Goal: Task Accomplishment & Management: Use online tool/utility

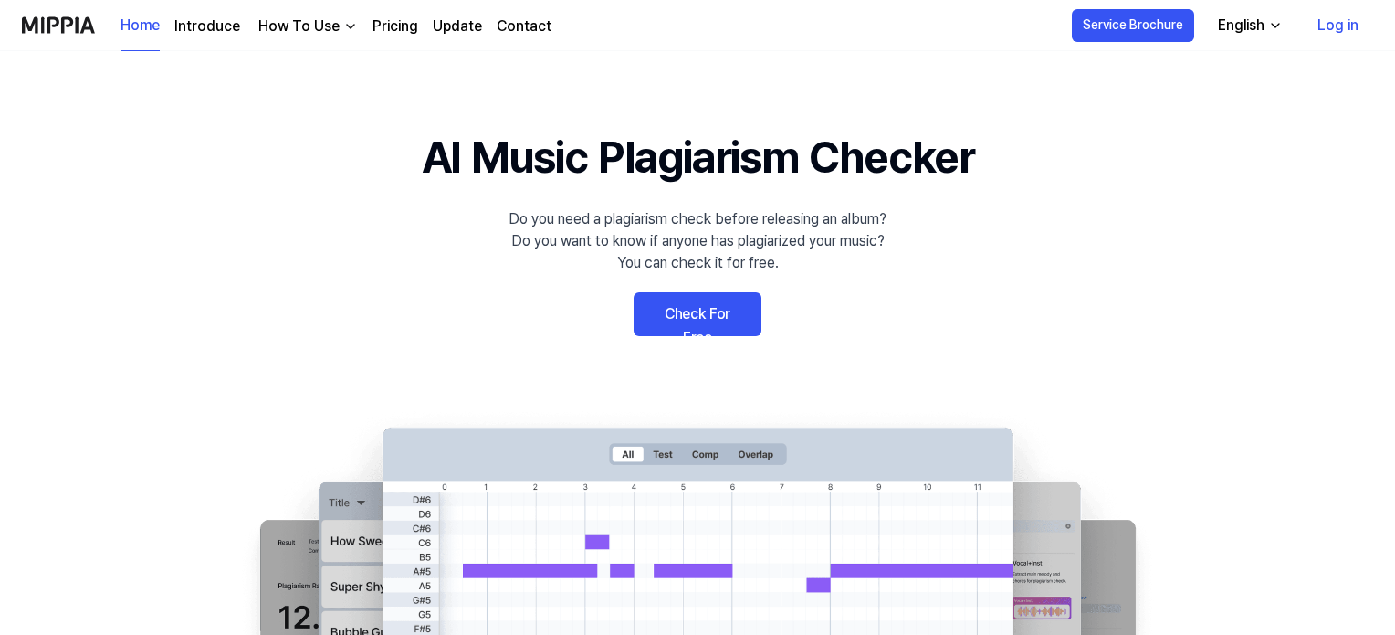
click at [716, 300] on link "Check For Free" at bounding box center [698, 314] width 128 height 44
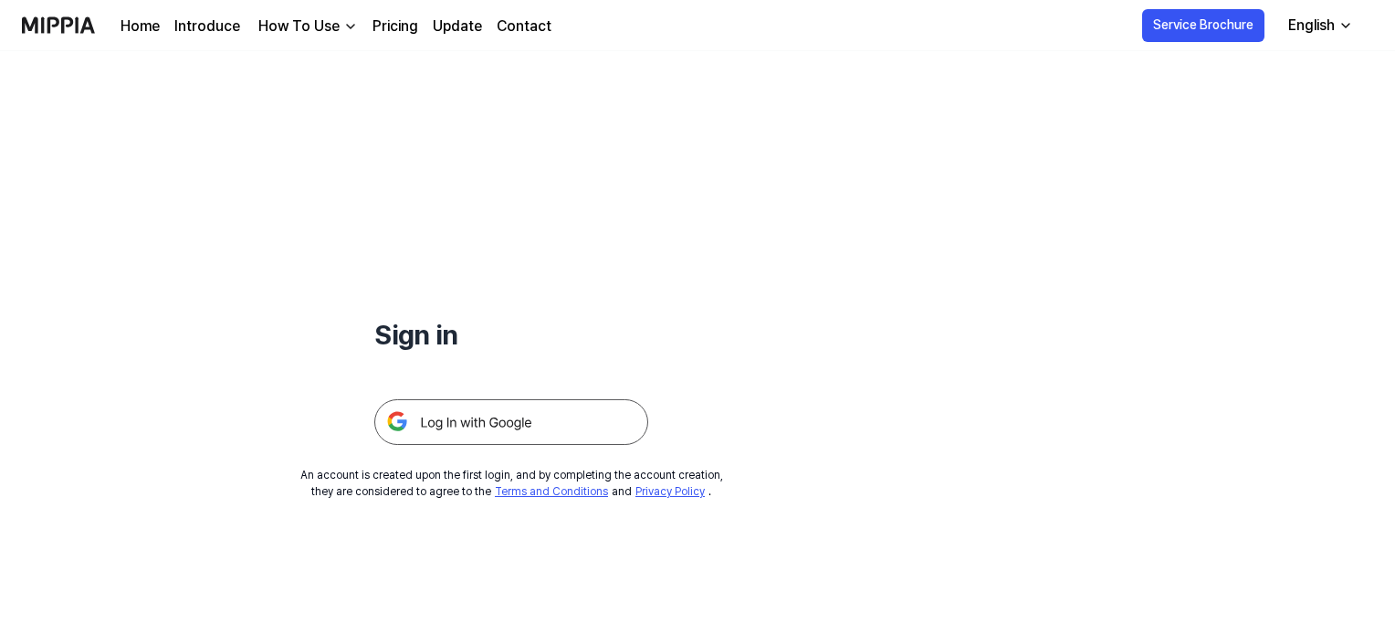
click at [499, 412] on img at bounding box center [511, 422] width 274 height 46
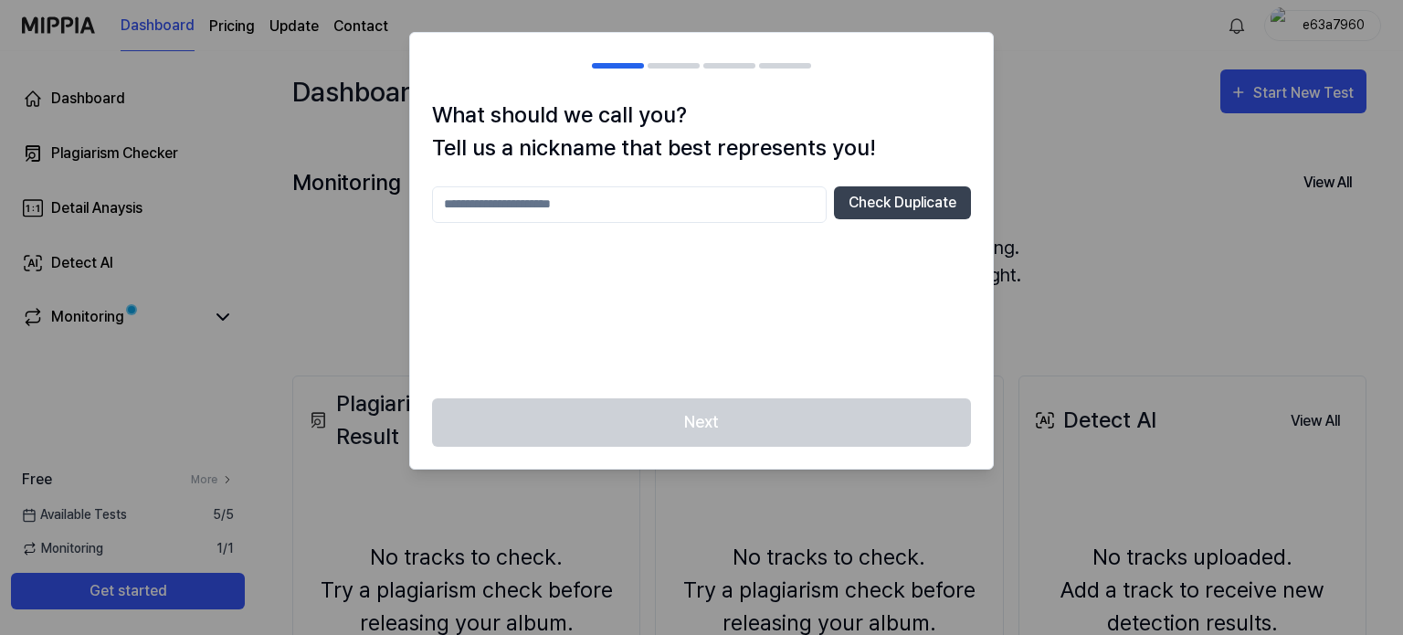
click at [767, 207] on input "text" at bounding box center [629, 204] width 394 height 37
type input "****"
click at [904, 204] on button "Check Duplicate" at bounding box center [902, 202] width 137 height 33
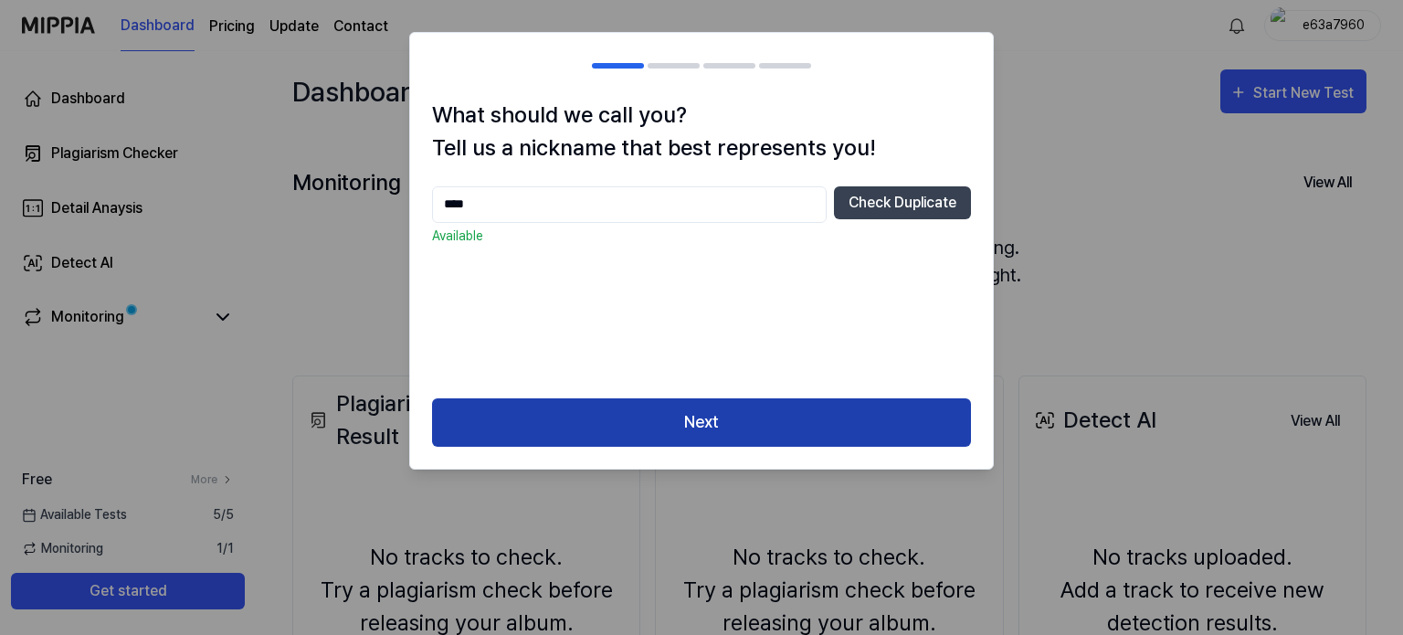
click at [737, 439] on button "Next" at bounding box center [701, 422] width 539 height 48
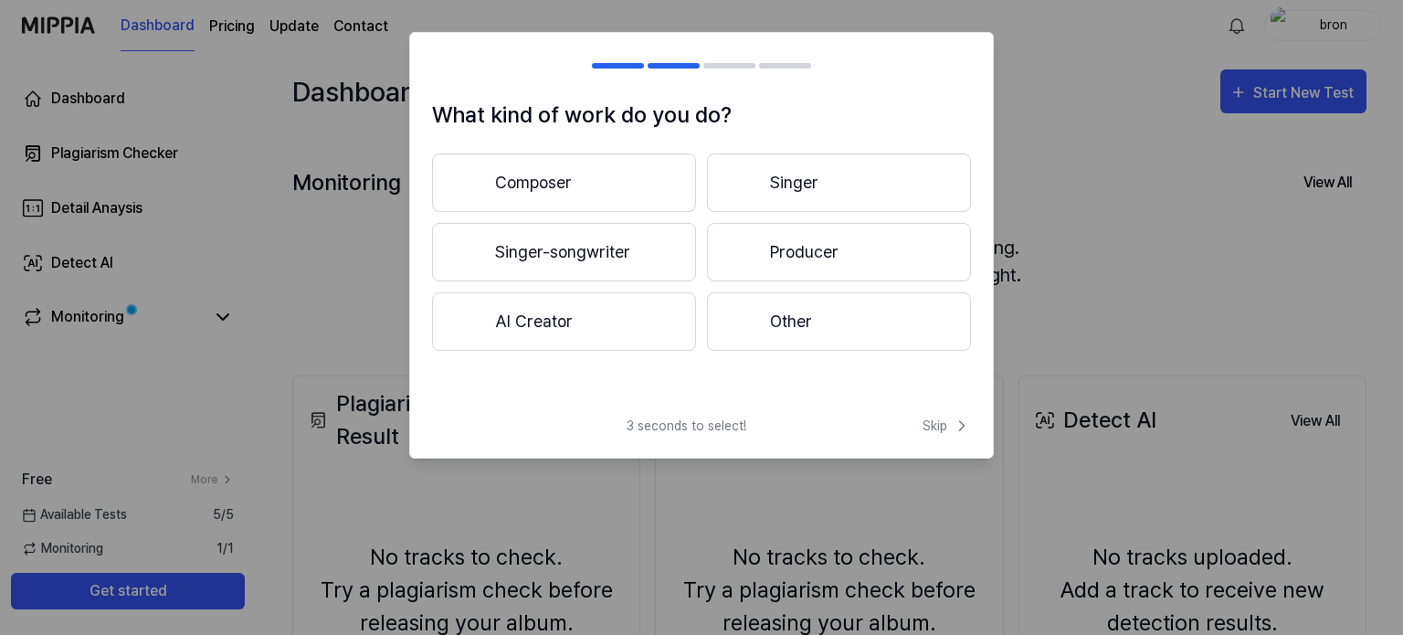
click at [812, 263] on button "Producer" at bounding box center [839, 252] width 264 height 58
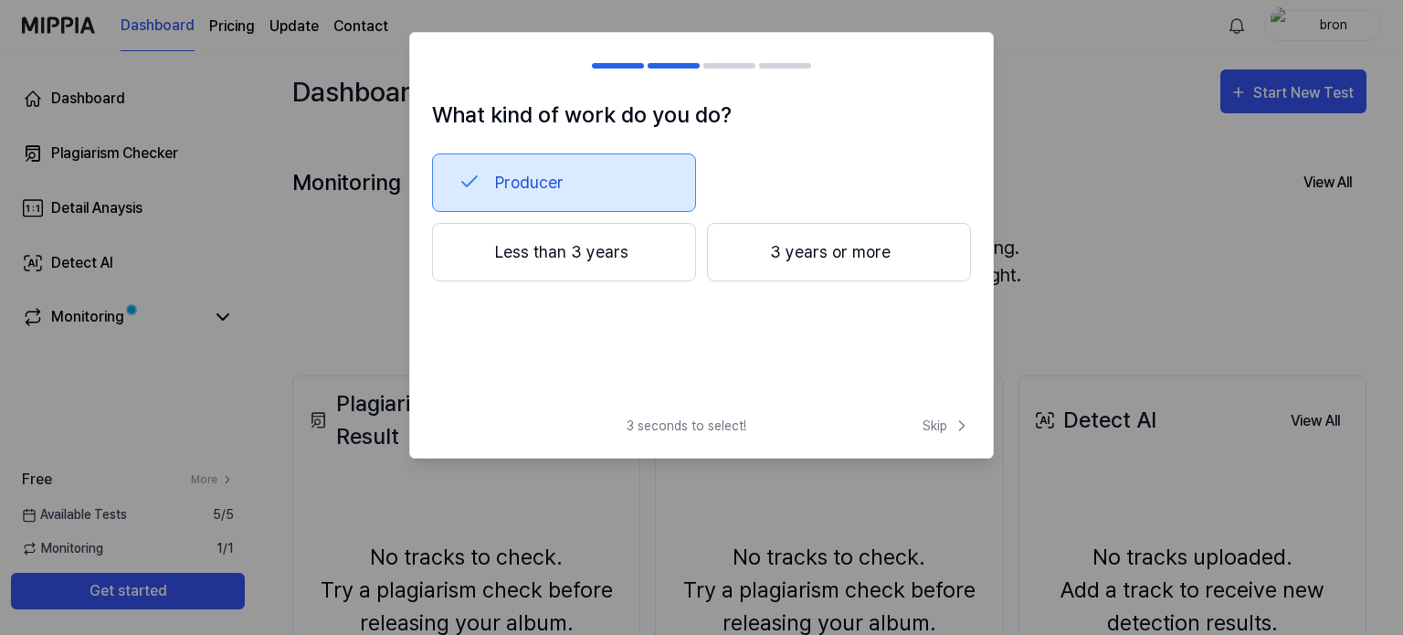
click at [657, 265] on button "Less than 3 years" at bounding box center [564, 252] width 264 height 58
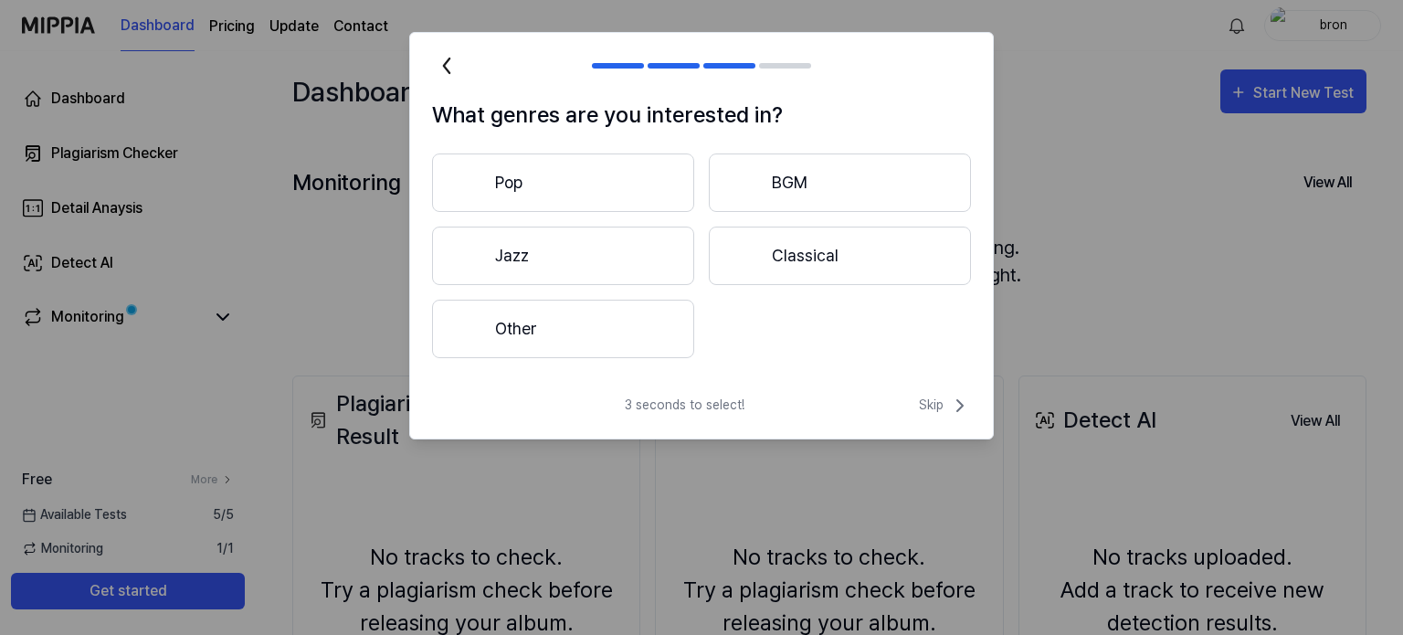
click at [590, 178] on button "Pop" at bounding box center [563, 182] width 262 height 58
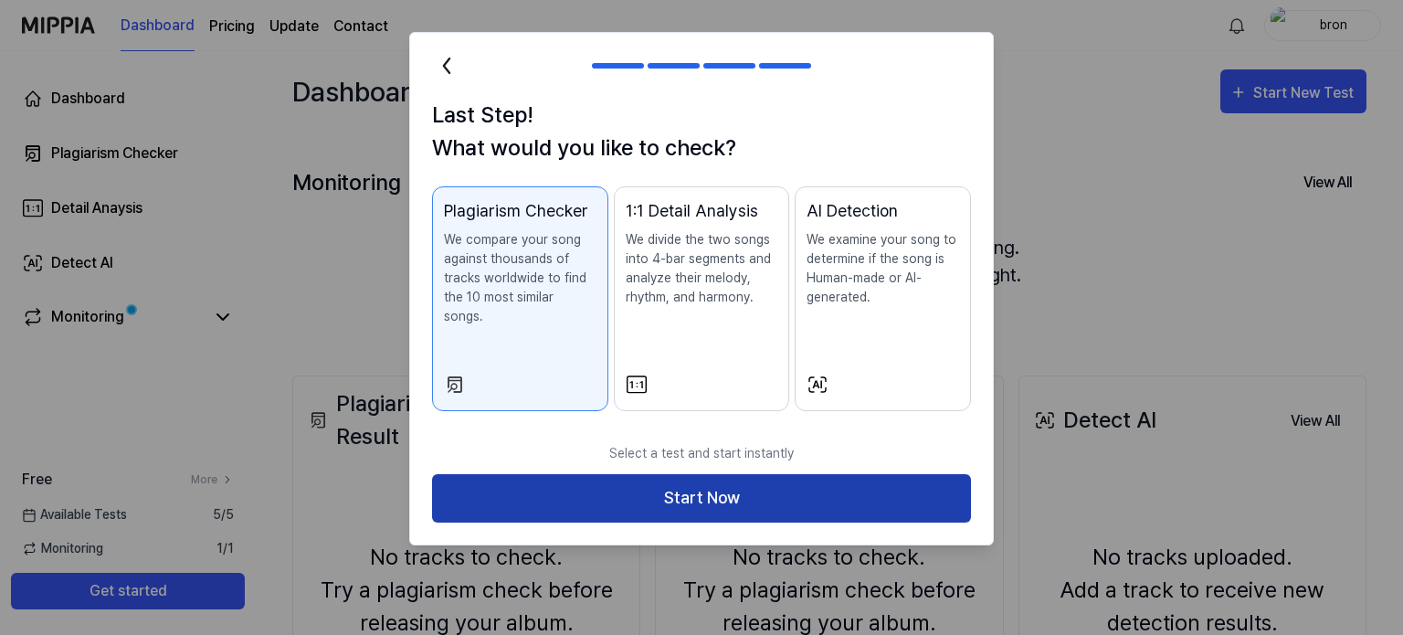
click at [713, 480] on button "Start Now" at bounding box center [701, 498] width 539 height 48
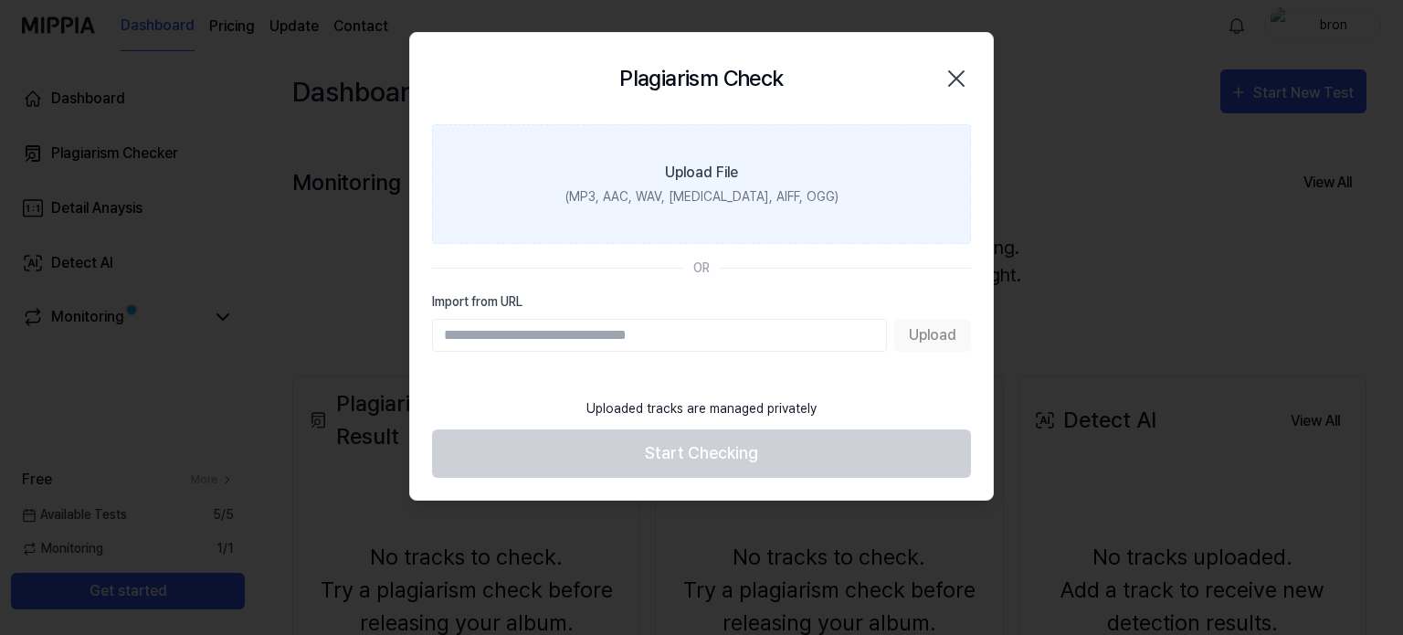
click at [720, 194] on div "(MP3, AAC, WAV, [MEDICAL_DATA], AIFF, OGG)" at bounding box center [701, 196] width 273 height 19
click at [0, 0] on input "Upload File (MP3, AAC, WAV, [MEDICAL_DATA], AIFF, OGG)" at bounding box center [0, 0] width 0 height 0
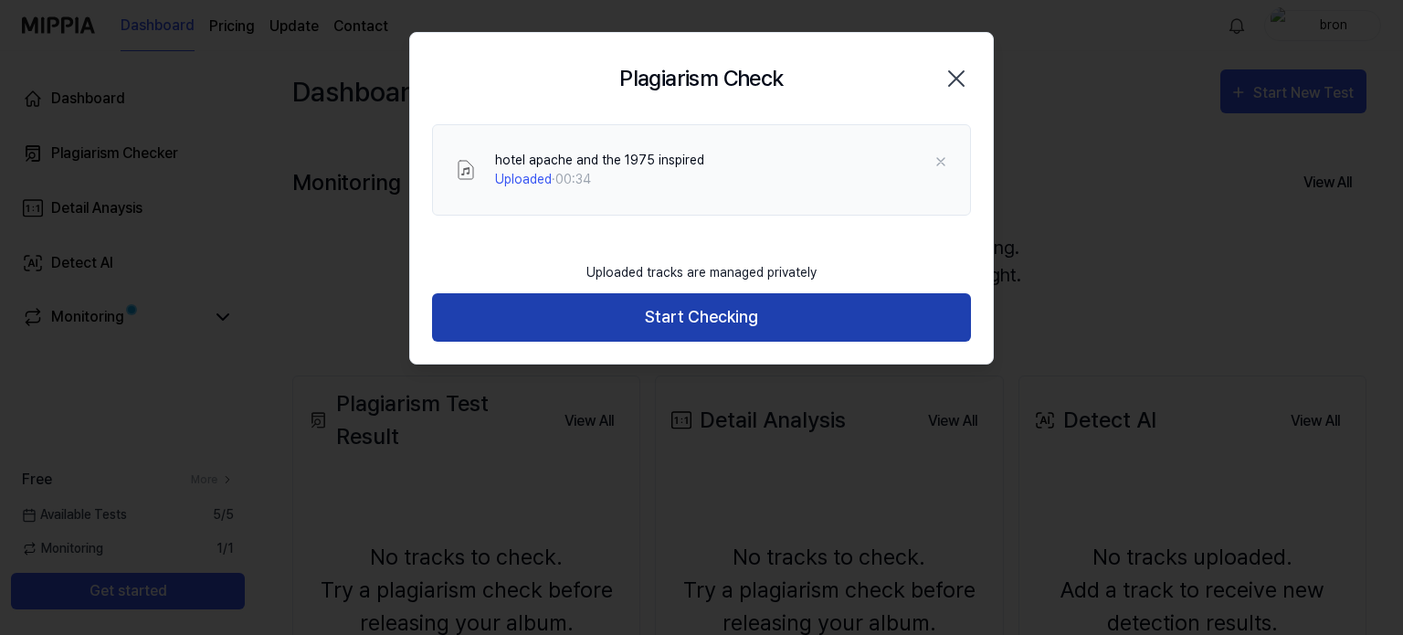
click at [688, 312] on button "Start Checking" at bounding box center [701, 317] width 539 height 48
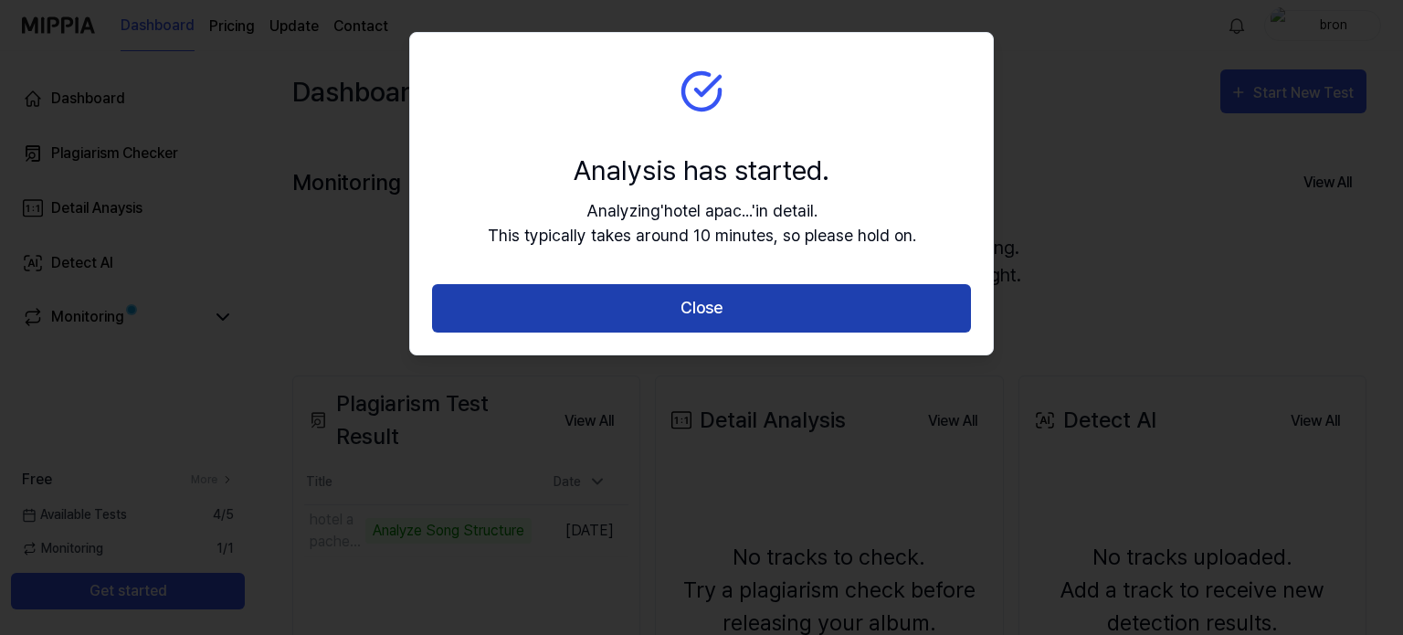
click at [956, 309] on button "Close" at bounding box center [701, 308] width 539 height 48
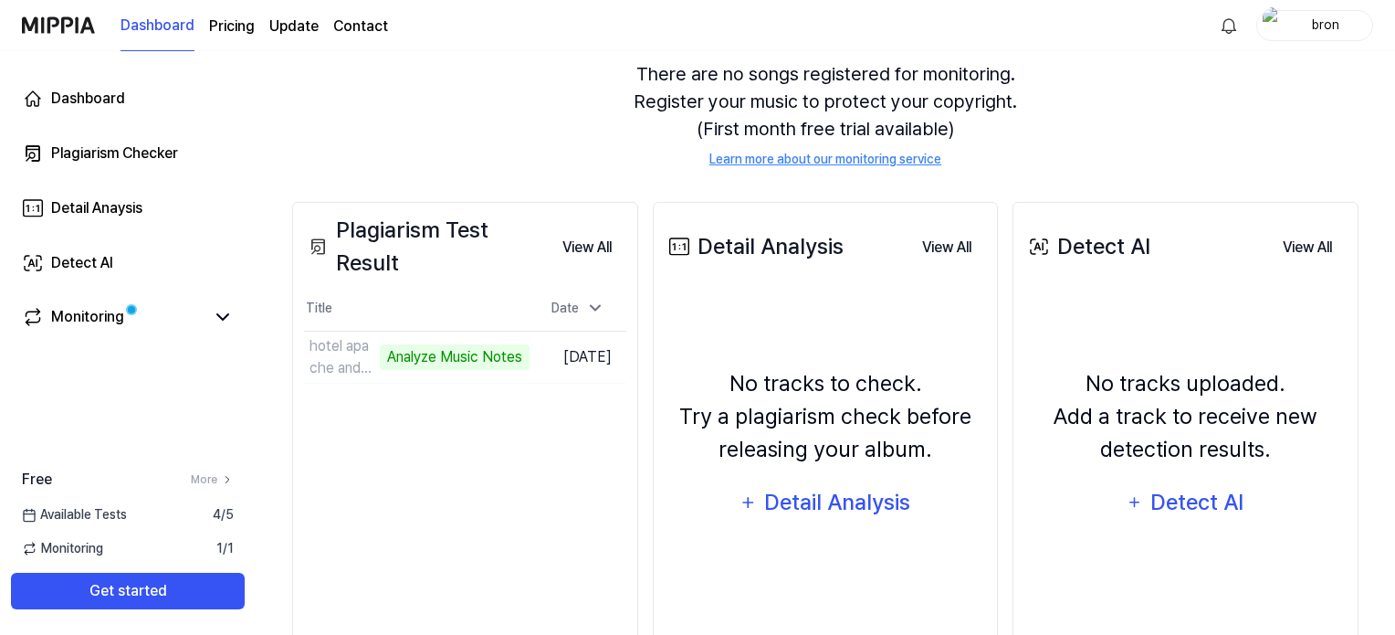
scroll to position [237, 0]
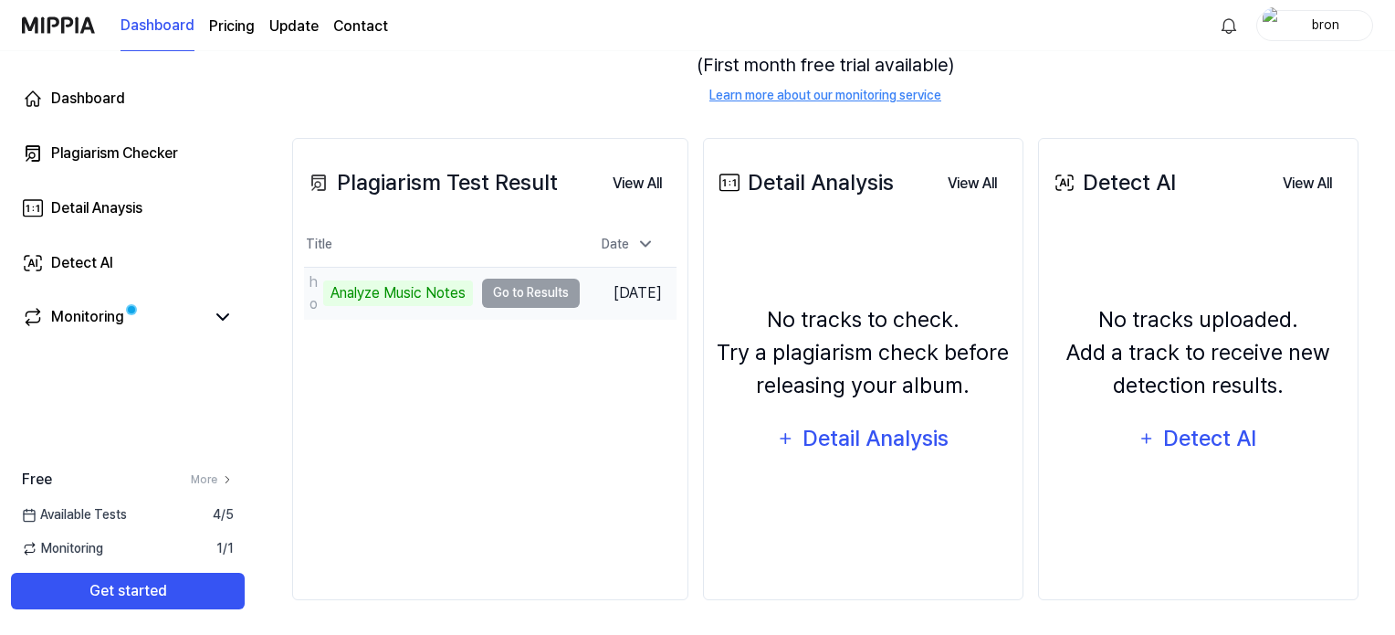
click at [524, 295] on td "hotel apache and the 1975 inspired Analyze Music Notes Go to Results" at bounding box center [442, 293] width 276 height 51
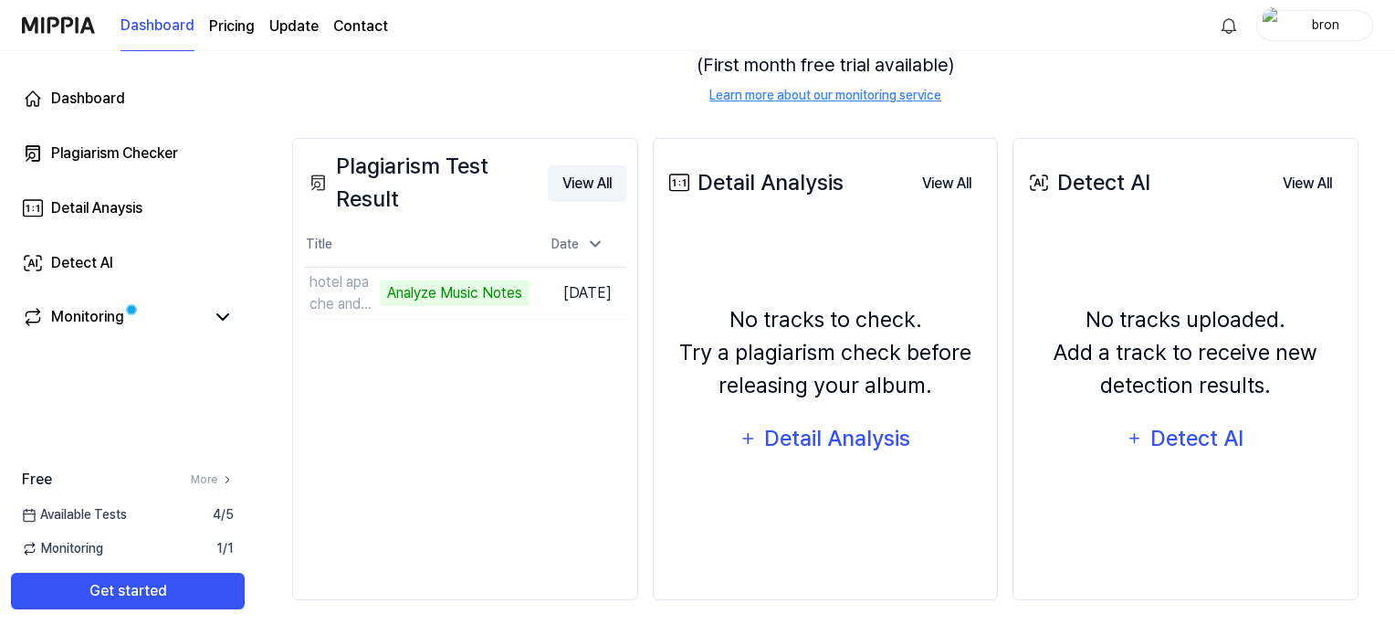
click at [599, 186] on button "View All" at bounding box center [587, 183] width 79 height 37
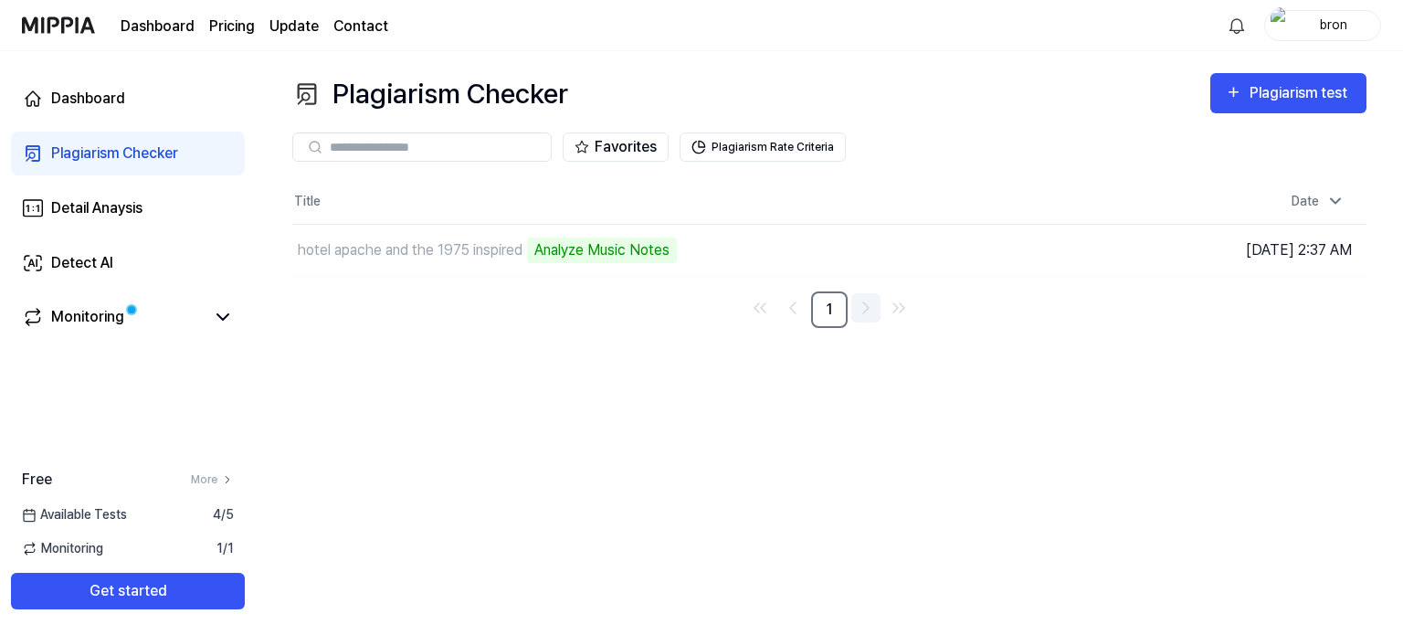
click at [864, 310] on icon "Go to next page" at bounding box center [866, 308] width 22 height 22
click at [985, 249] on td "hotel apache and the 1975 inspired Analyze Music Notes Go to Results" at bounding box center [694, 250] width 805 height 51
click at [416, 255] on div "hotel apache and the 1975 inspired" at bounding box center [410, 250] width 225 height 22
click at [106, 335] on div "Monitoring" at bounding box center [128, 318] width 234 height 44
click at [156, 310] on link "Monitoring" at bounding box center [113, 317] width 183 height 22
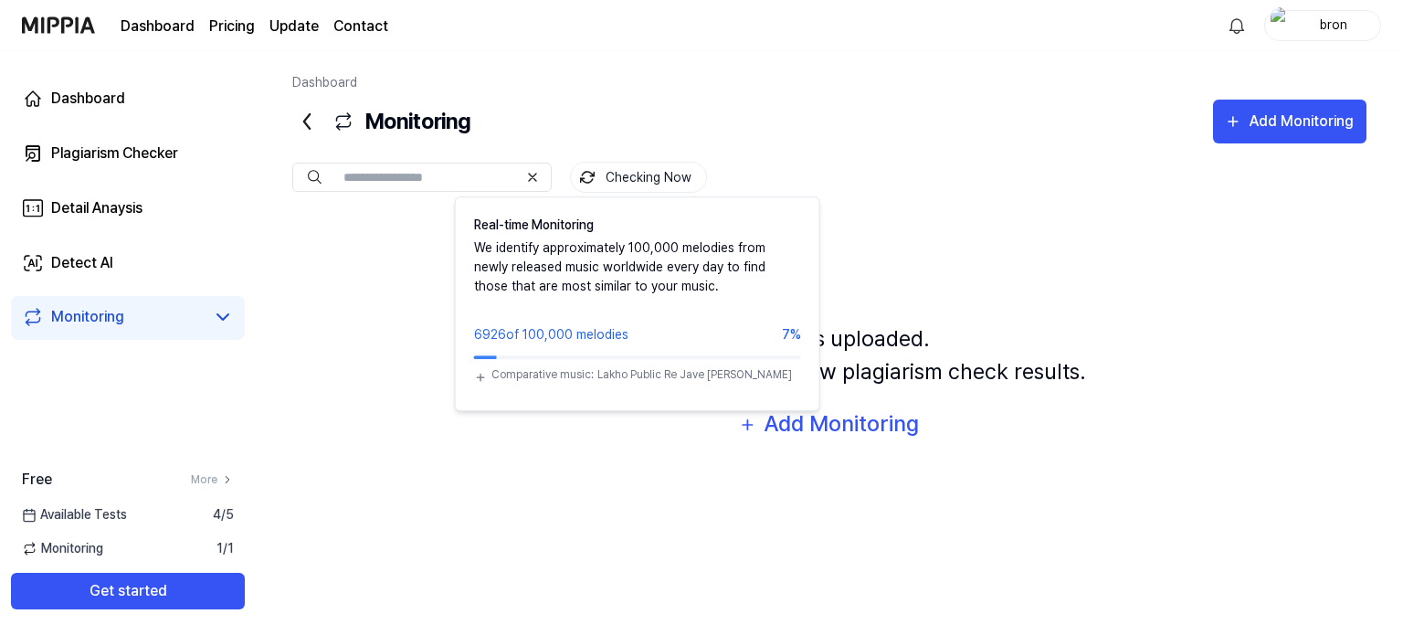
click at [686, 169] on button "Checking Now" at bounding box center [638, 177] width 137 height 31
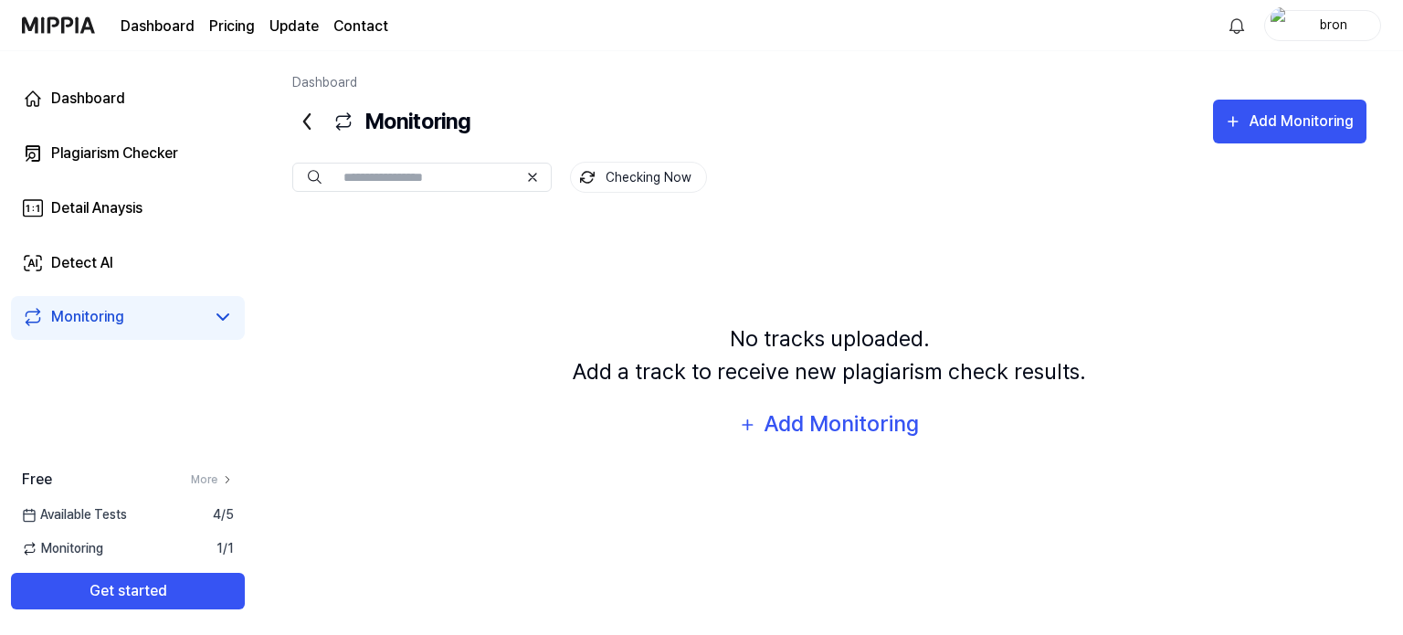
click at [686, 169] on button "Checking Now" at bounding box center [638, 177] width 137 height 31
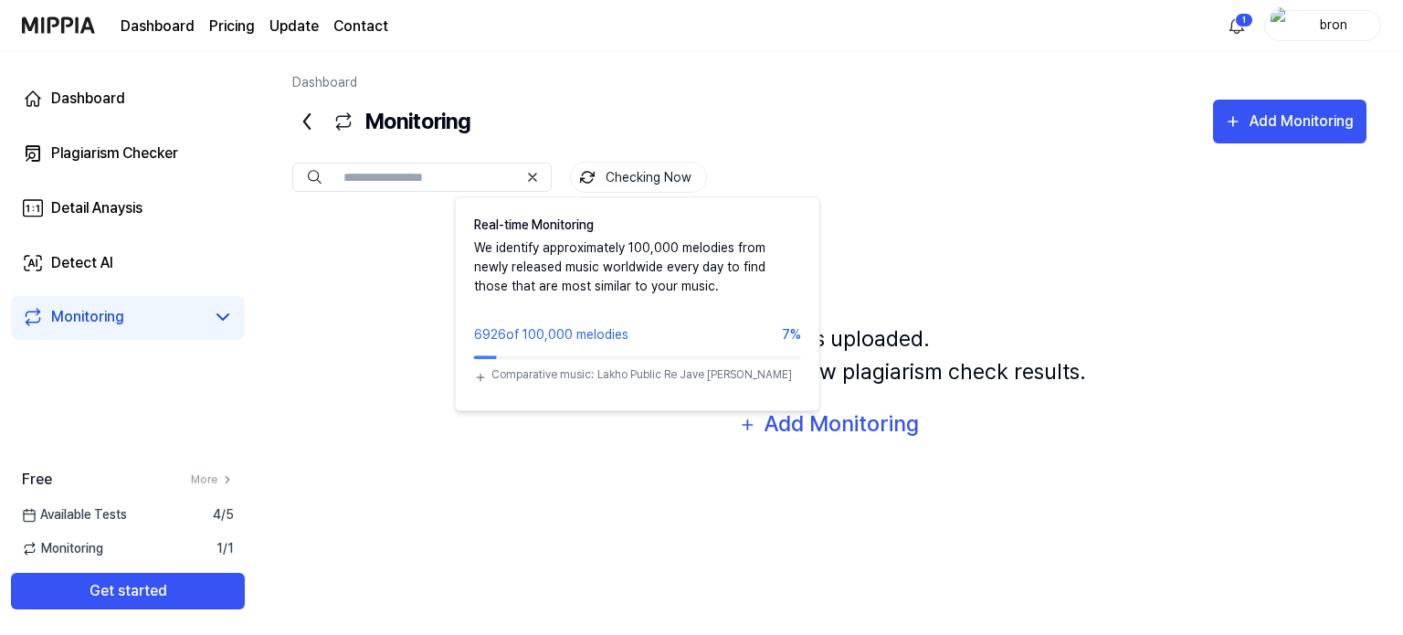
click at [614, 173] on button "Checking Now" at bounding box center [638, 177] width 137 height 31
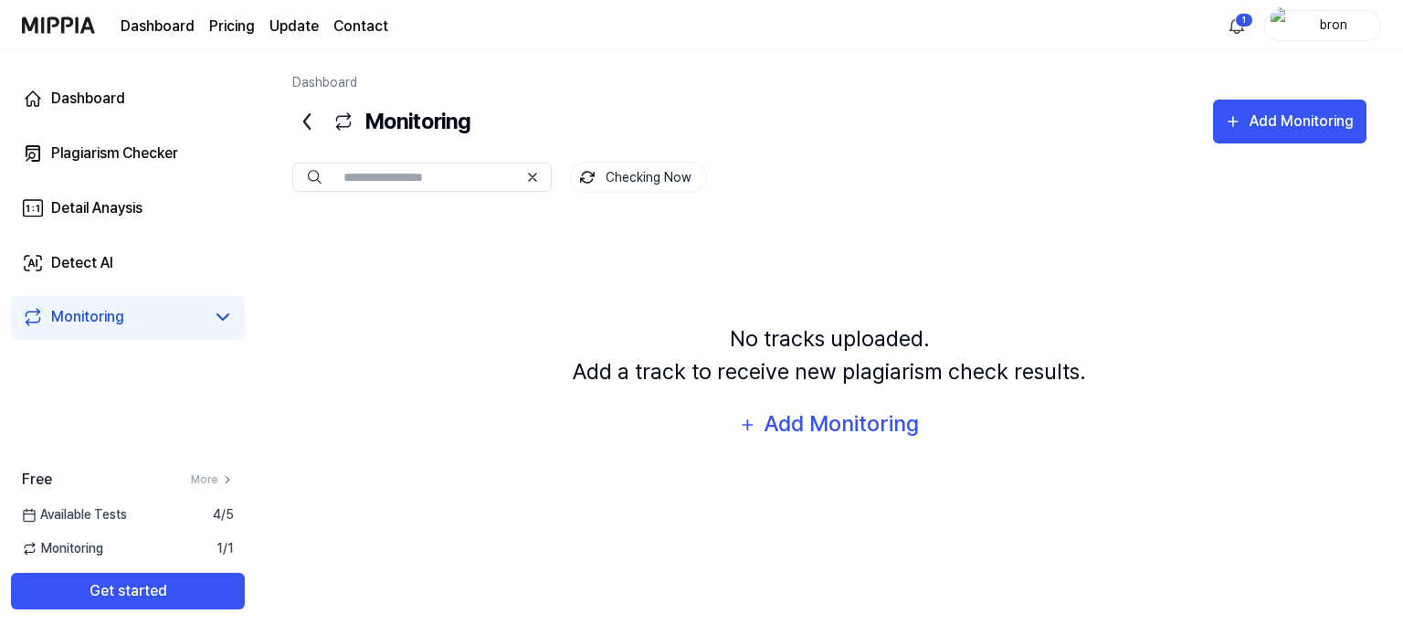
click at [614, 173] on button "Checking Now" at bounding box center [638, 177] width 137 height 31
click at [124, 216] on div "Detail Anaysis" at bounding box center [96, 208] width 91 height 22
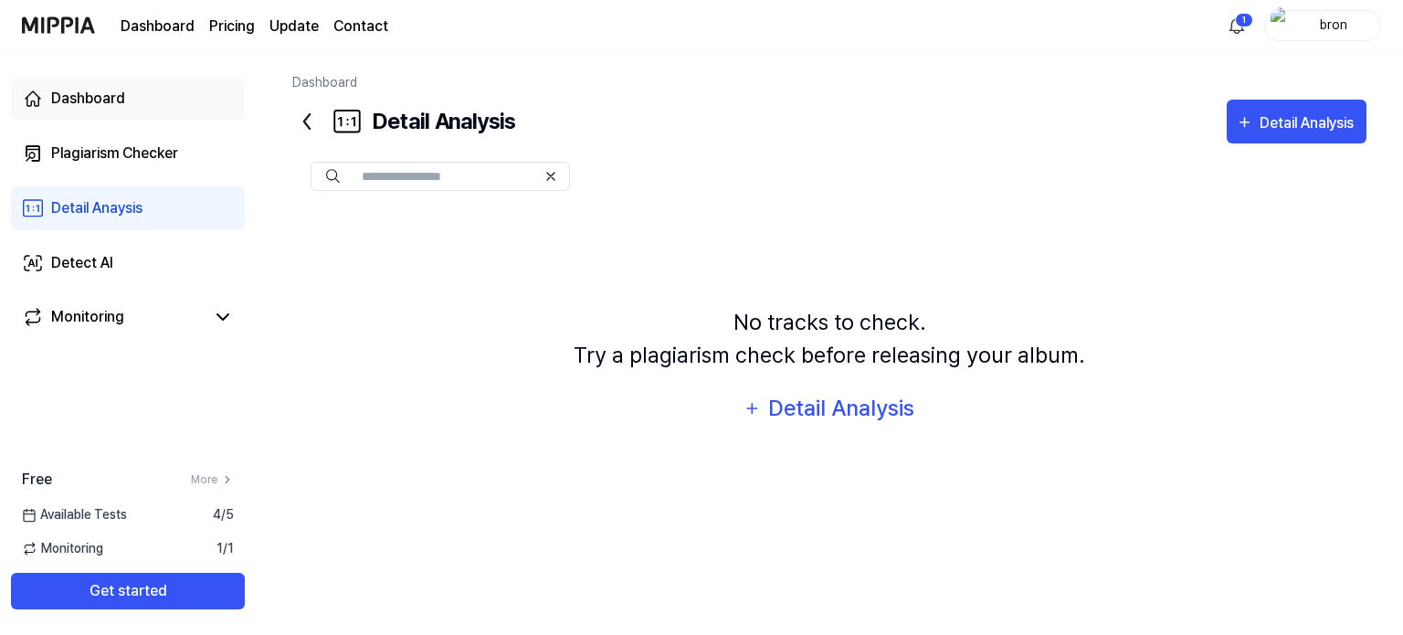
click at [157, 117] on link "Dashboard" at bounding box center [128, 99] width 234 height 44
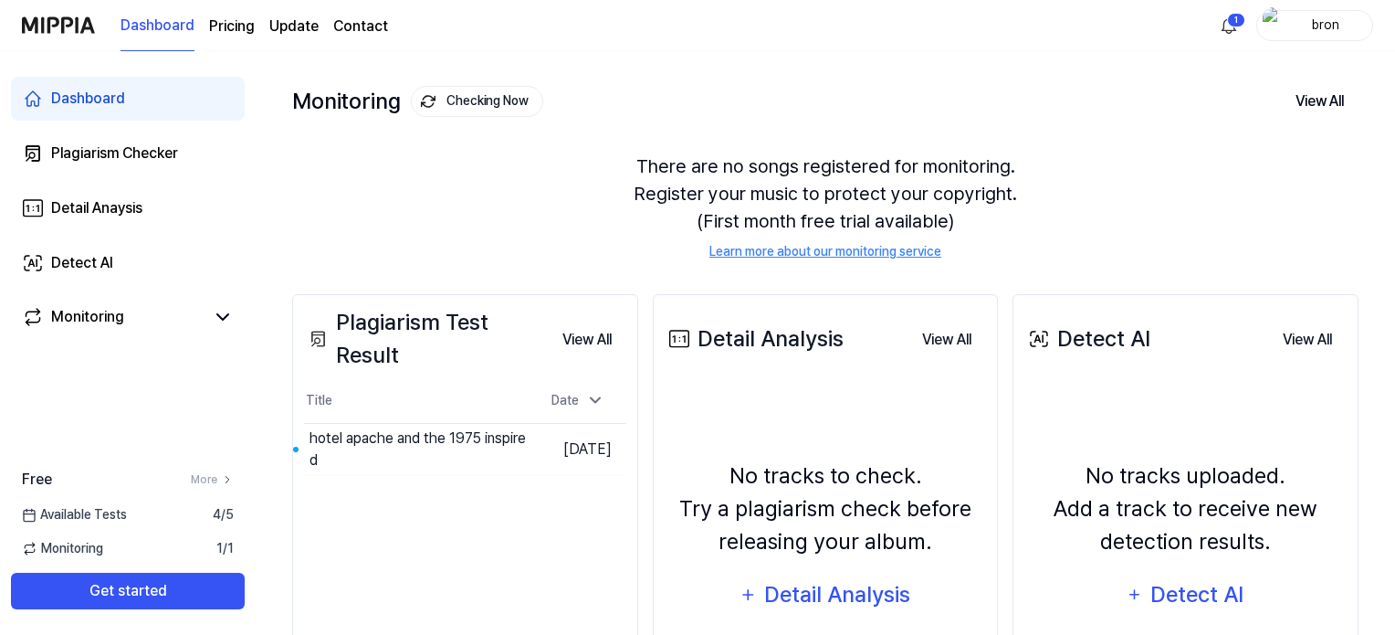
scroll to position [237, 0]
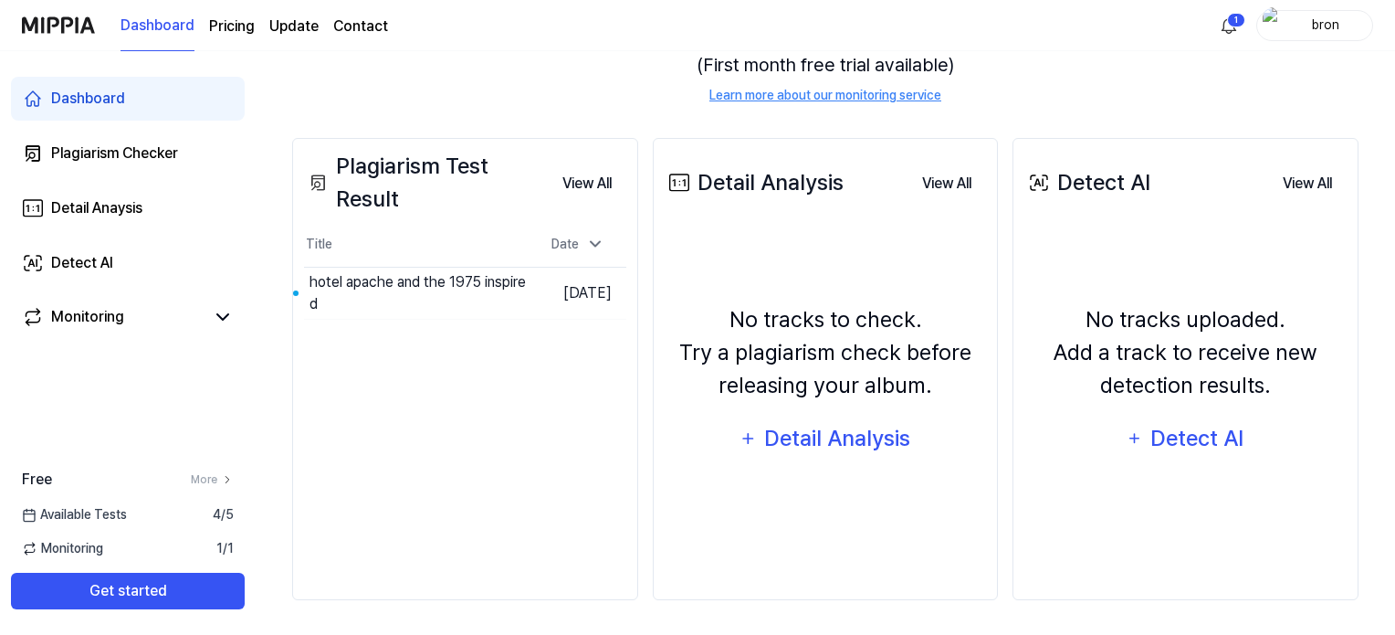
click at [223, 544] on span "1 / 1" at bounding box center [224, 548] width 17 height 19
click at [171, 303] on div "Monitoring" at bounding box center [128, 318] width 234 height 44
click at [172, 325] on link "Monitoring" at bounding box center [113, 317] width 183 height 22
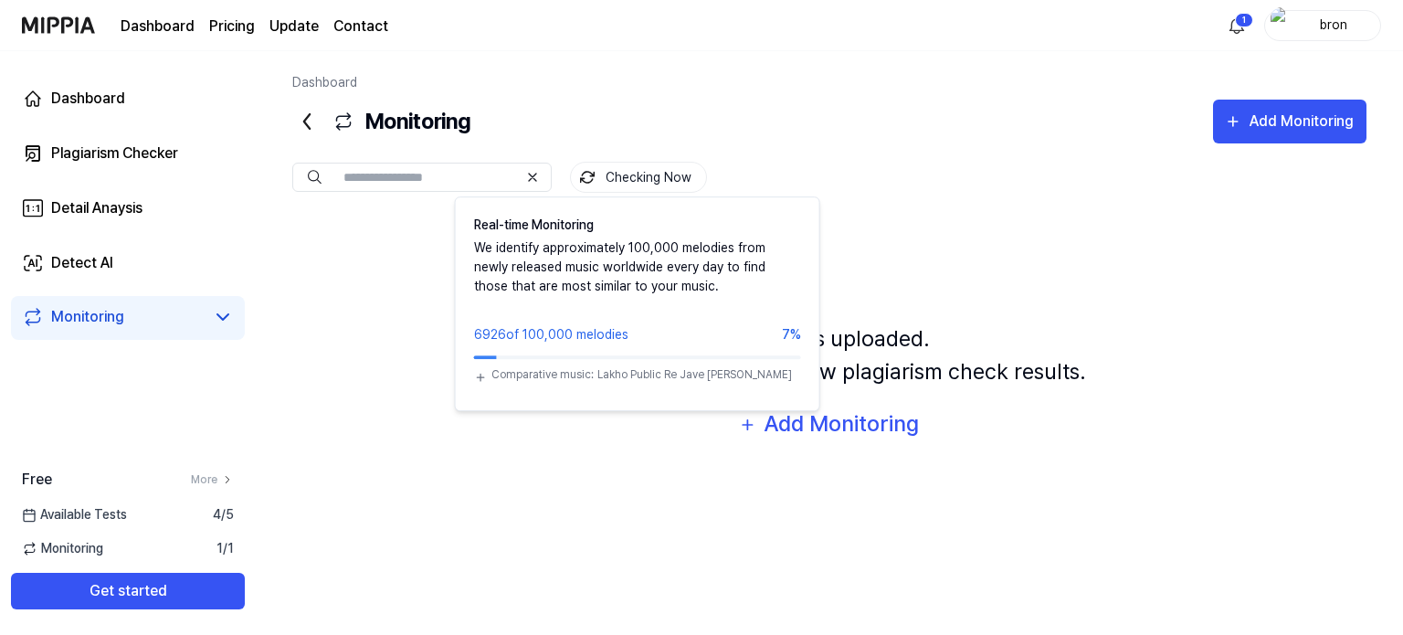
click at [636, 170] on button "Checking Now" at bounding box center [638, 177] width 137 height 31
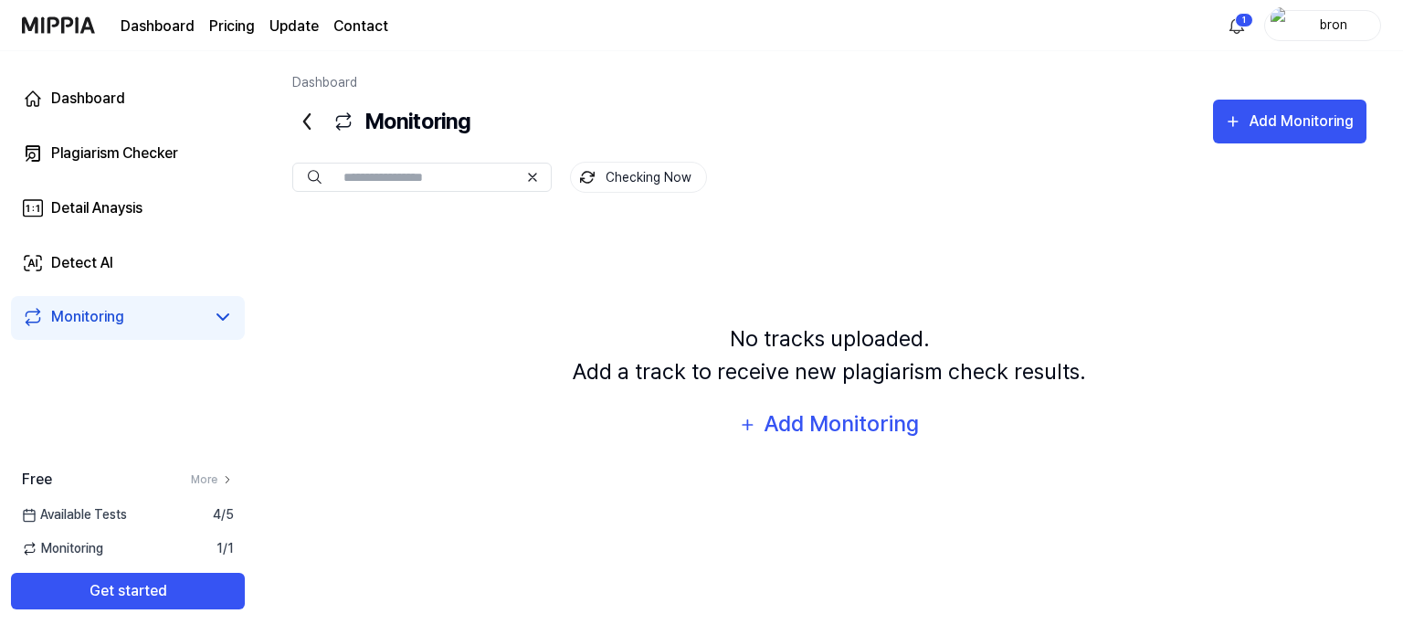
click at [636, 170] on button "Checking Now" at bounding box center [638, 177] width 137 height 31
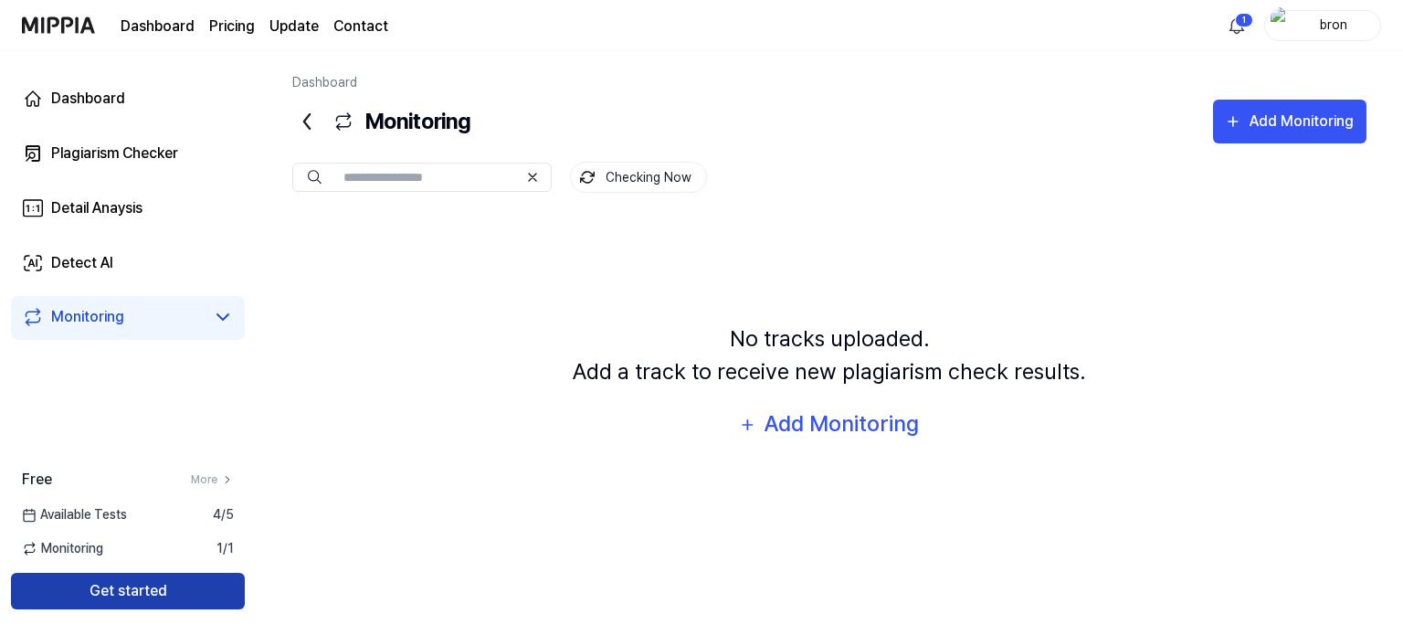
click at [137, 605] on button "Get started" at bounding box center [128, 591] width 234 height 37
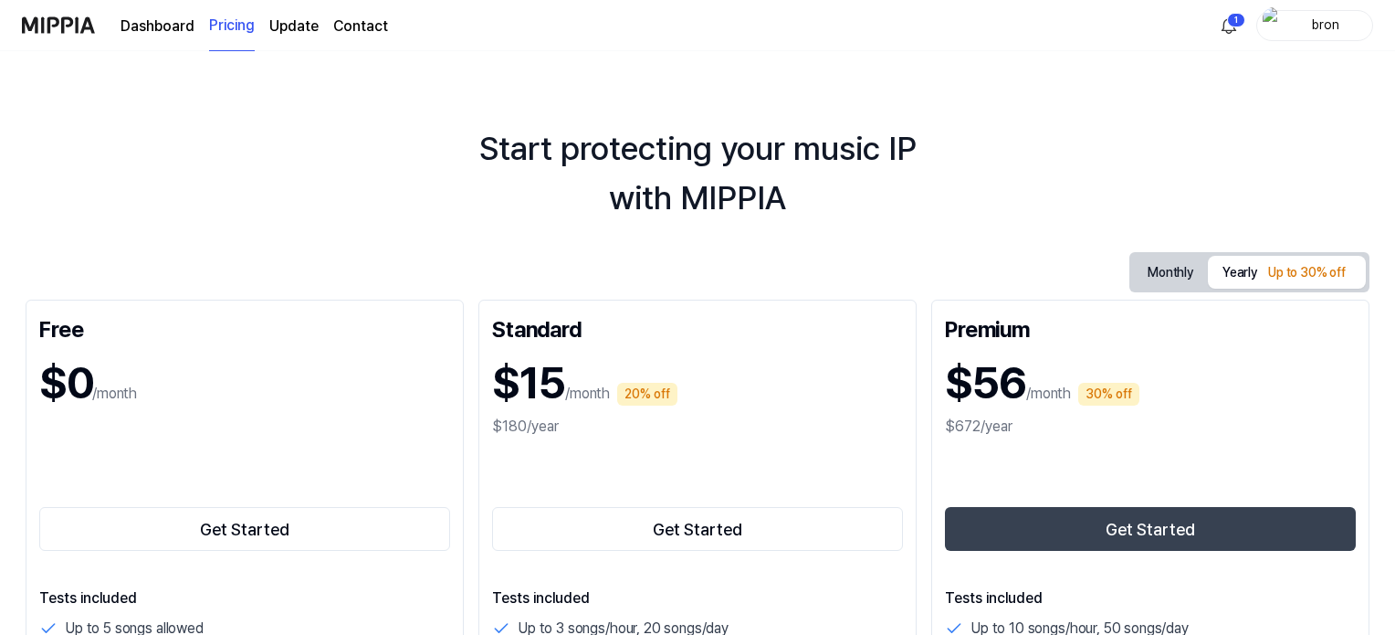
click at [184, 39] on div "Dashboard Pricing Update Contact" at bounding box center [255, 25] width 268 height 50
click at [179, 34] on link "Dashboard" at bounding box center [158, 27] width 74 height 22
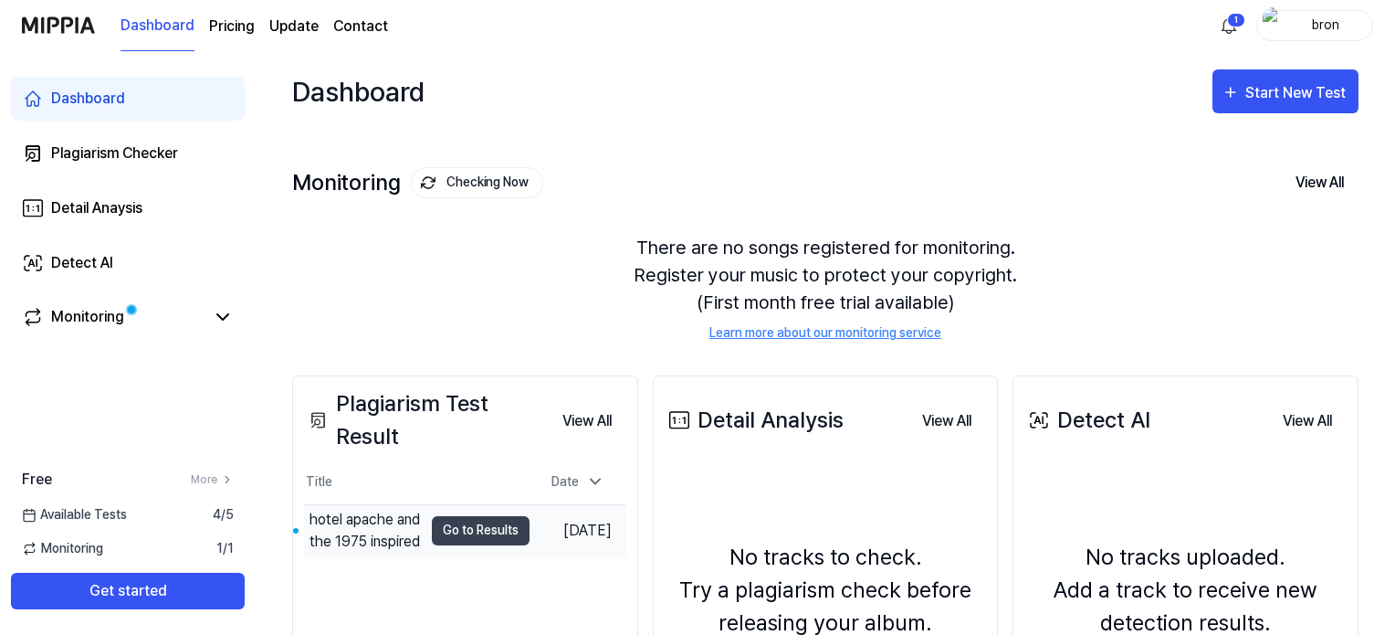
click at [530, 520] on td "[DATE]" at bounding box center [578, 530] width 97 height 52
click at [468, 537] on button "Go to Results" at bounding box center [481, 530] width 98 height 29
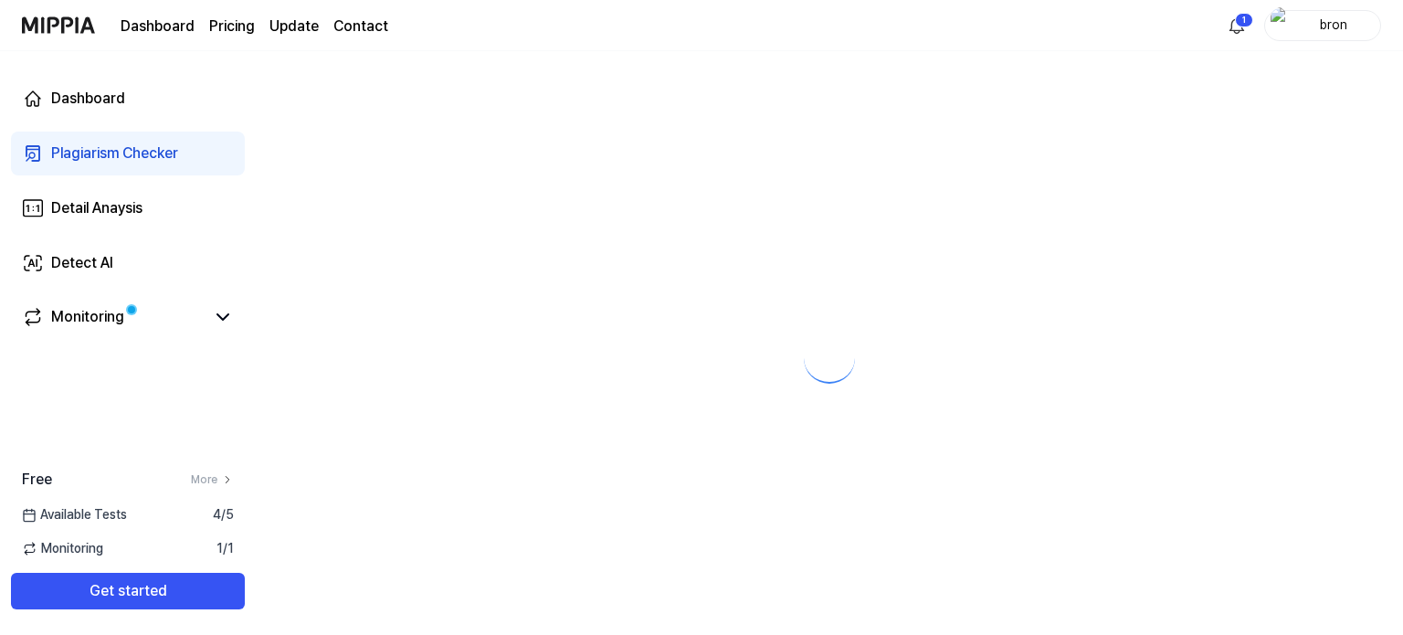
click at [468, 539] on body "Dashboard Pricing Update Contact 1 bron Dashboard Plagiarism Checker Detail Ana…" at bounding box center [701, 317] width 1403 height 635
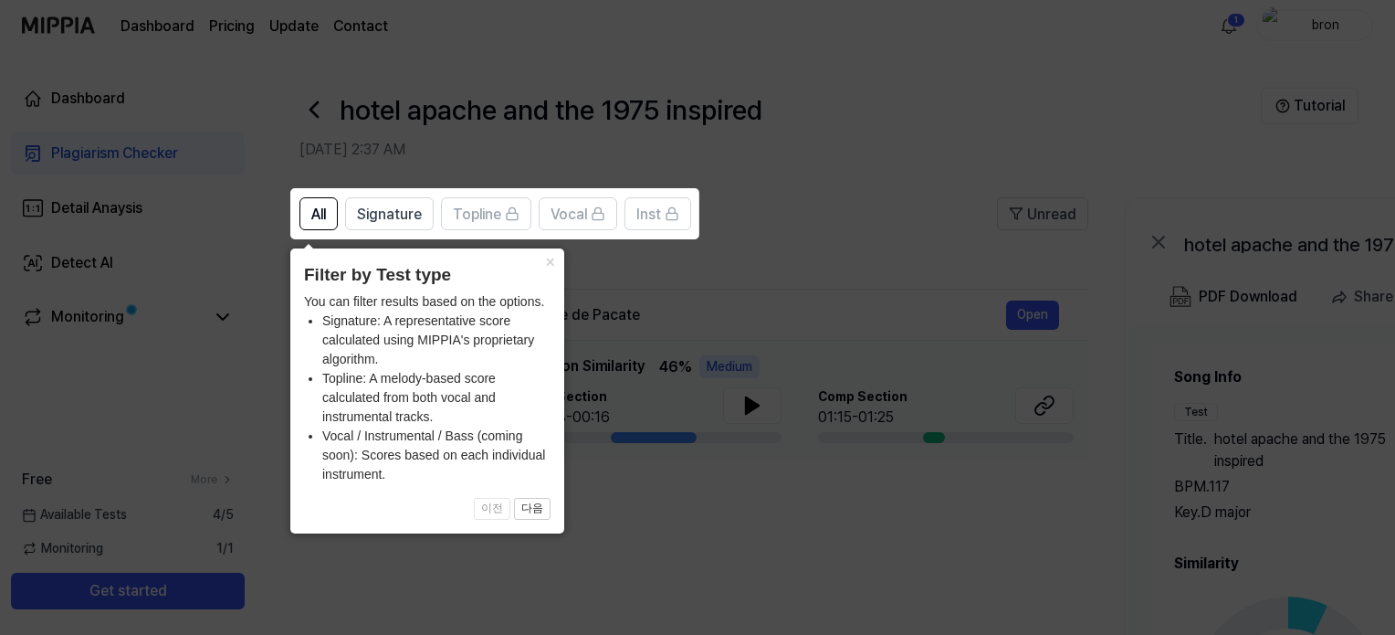
click at [778, 525] on icon at bounding box center [701, 317] width 1403 height 635
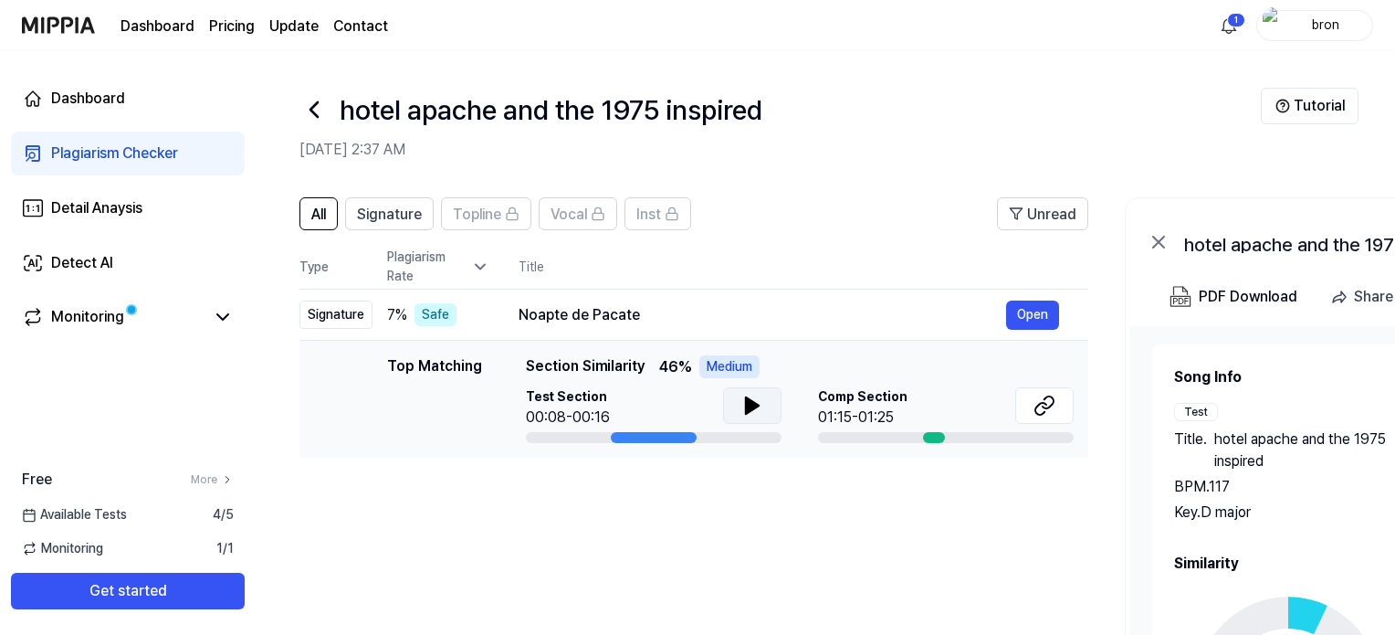
click at [759, 415] on button at bounding box center [752, 405] width 58 height 37
click at [756, 412] on icon at bounding box center [756, 405] width 4 height 15
click at [1053, 413] on icon at bounding box center [1045, 405] width 22 height 22
click at [391, 215] on span "Signature" at bounding box center [389, 215] width 65 height 22
click at [325, 211] on span "All" at bounding box center [318, 215] width 15 height 22
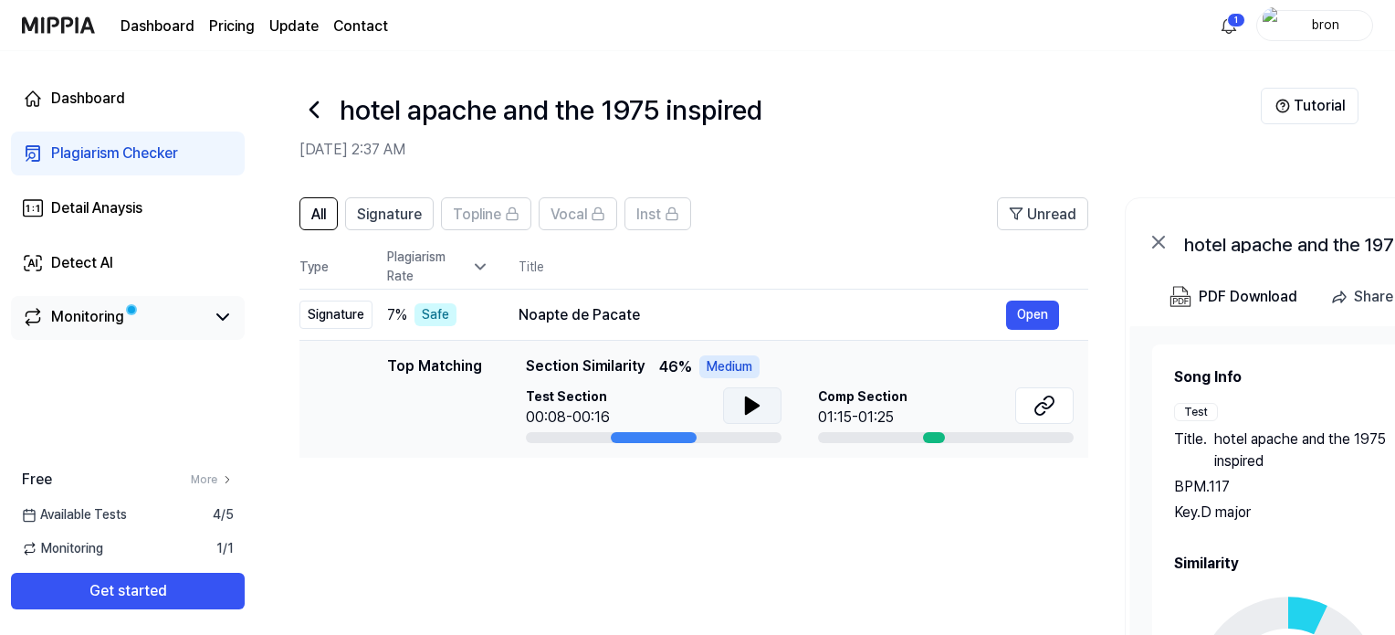
click at [83, 331] on div "Monitoring" at bounding box center [128, 318] width 234 height 44
click at [248, 313] on div "Dashboard Plagiarism Checker Detail Anaysis Detect AI Monitoring" at bounding box center [128, 208] width 256 height 314
click at [227, 321] on icon at bounding box center [223, 317] width 22 height 22
click at [216, 321] on icon at bounding box center [223, 317] width 22 height 22
click at [164, 327] on link "Monitoring" at bounding box center [113, 317] width 183 height 22
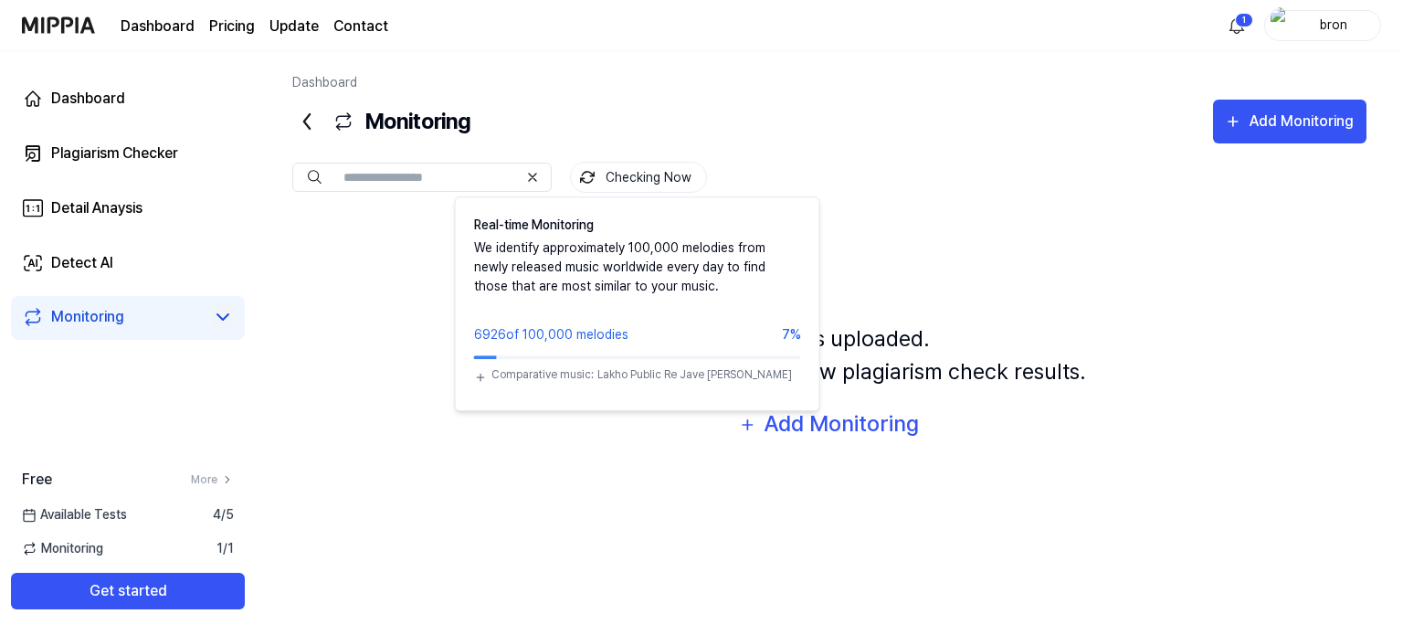
click at [614, 173] on button "Checking Now" at bounding box center [638, 177] width 137 height 31
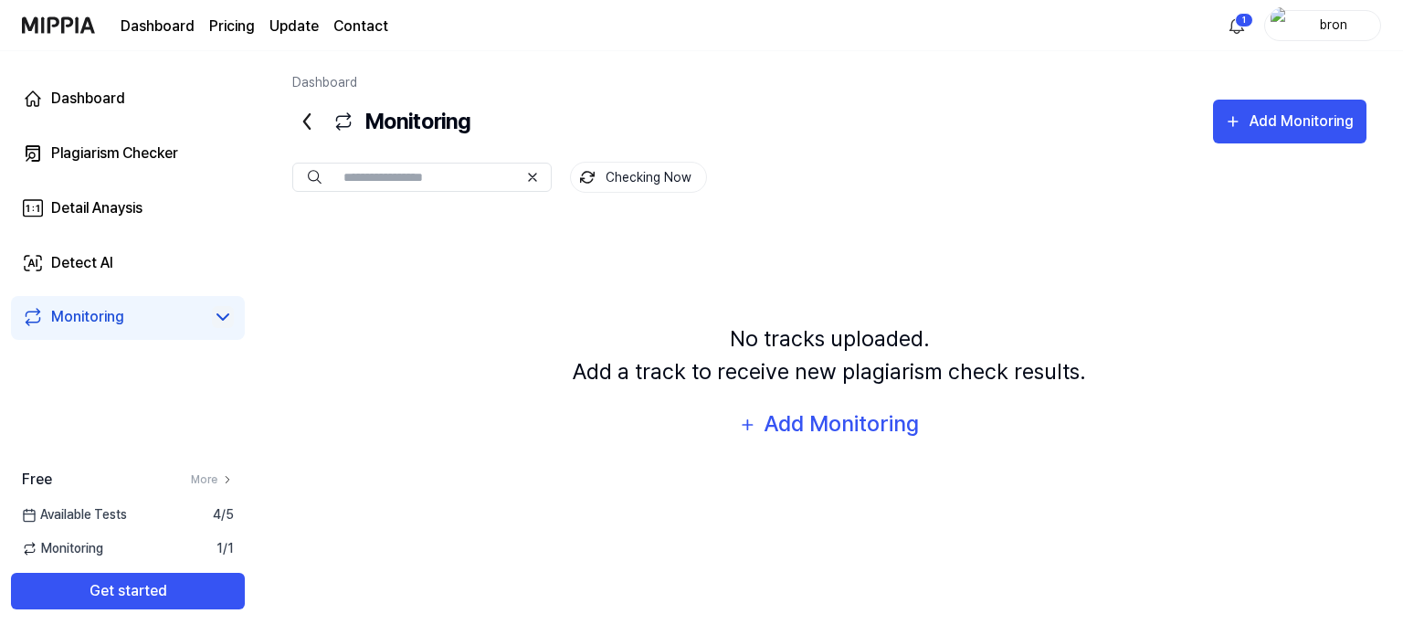
click at [614, 173] on button "Checking Now" at bounding box center [638, 177] width 137 height 31
click at [135, 277] on link "Detect AI" at bounding box center [128, 263] width 234 height 44
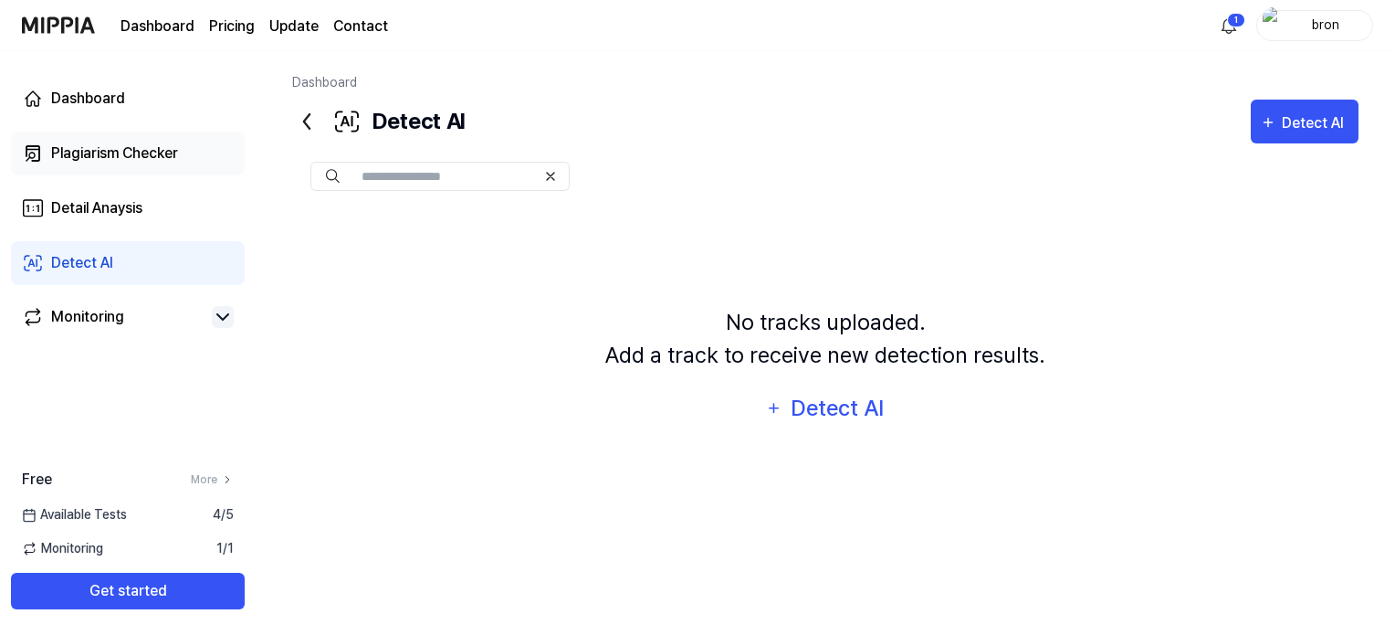
click at [118, 148] on div "Plagiarism Checker" at bounding box center [114, 153] width 127 height 22
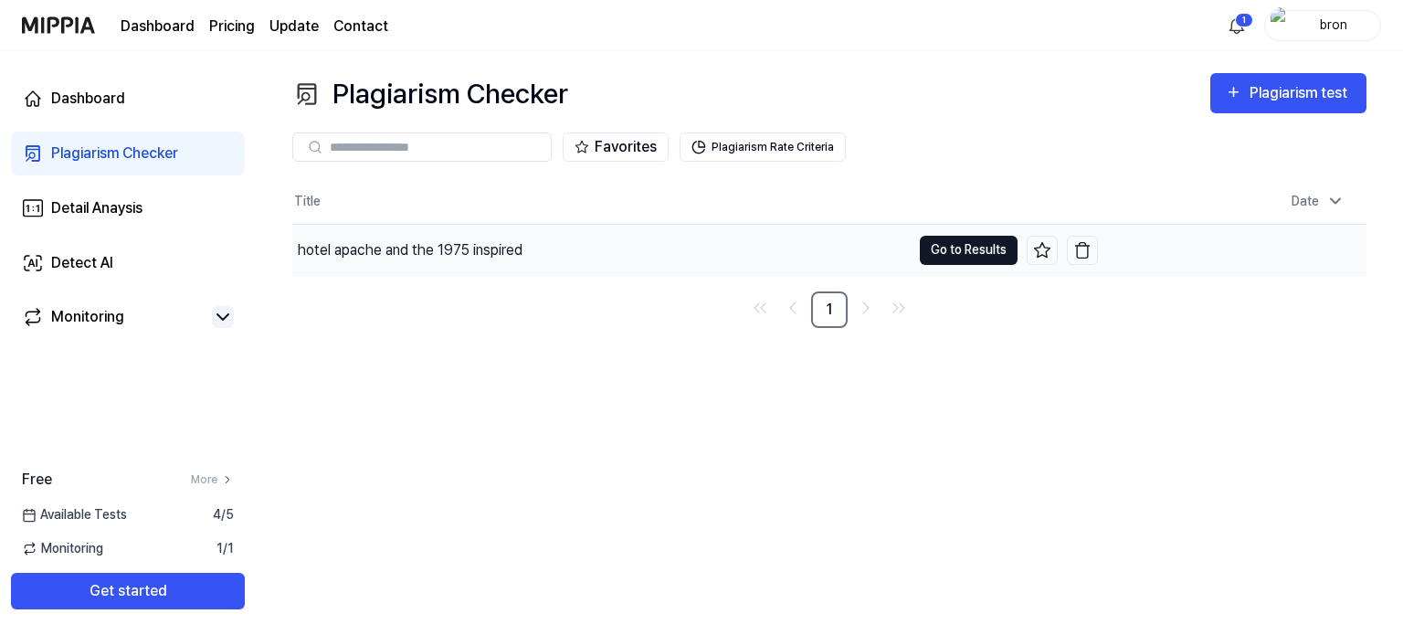
click at [953, 253] on button "Go to Results" at bounding box center [969, 250] width 98 height 29
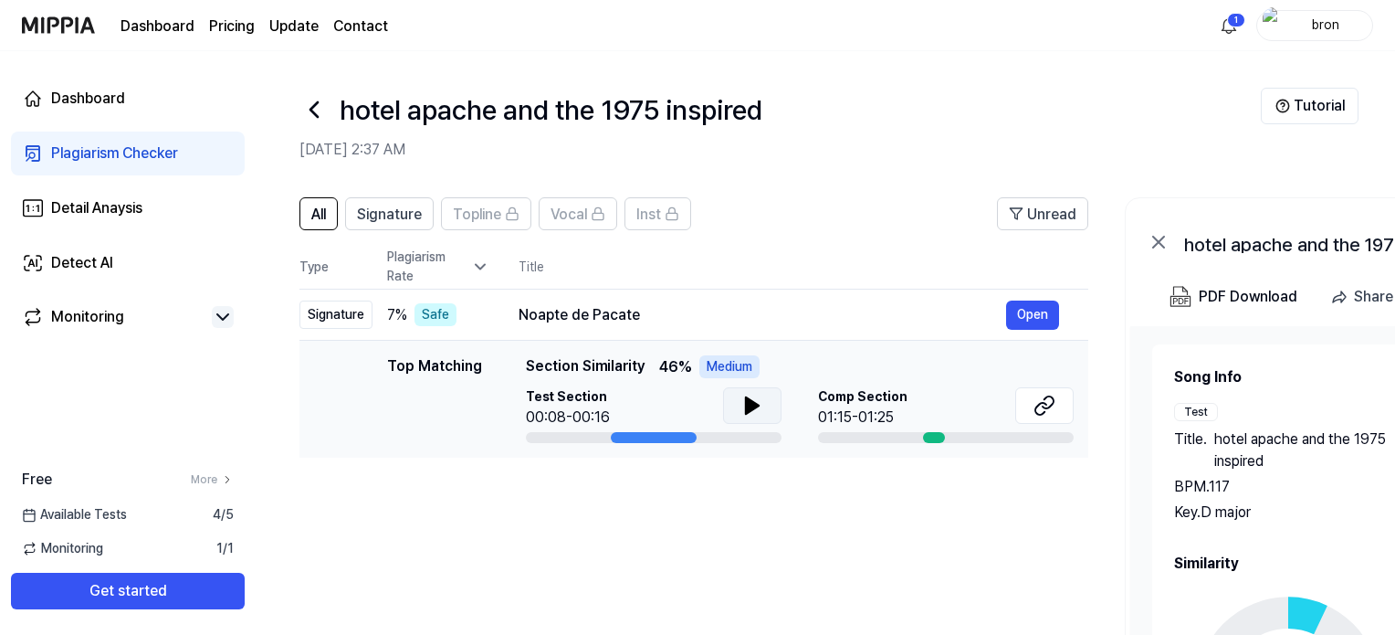
click at [739, 405] on button at bounding box center [752, 405] width 58 height 37
click at [765, 408] on button at bounding box center [752, 405] width 58 height 37
click at [604, 371] on span "Section Similarity" at bounding box center [585, 366] width 119 height 23
click at [484, 270] on icon at bounding box center [480, 267] width 18 height 18
drag, startPoint x: 461, startPoint y: 274, endPoint x: 484, endPoint y: 280, distance: 23.7
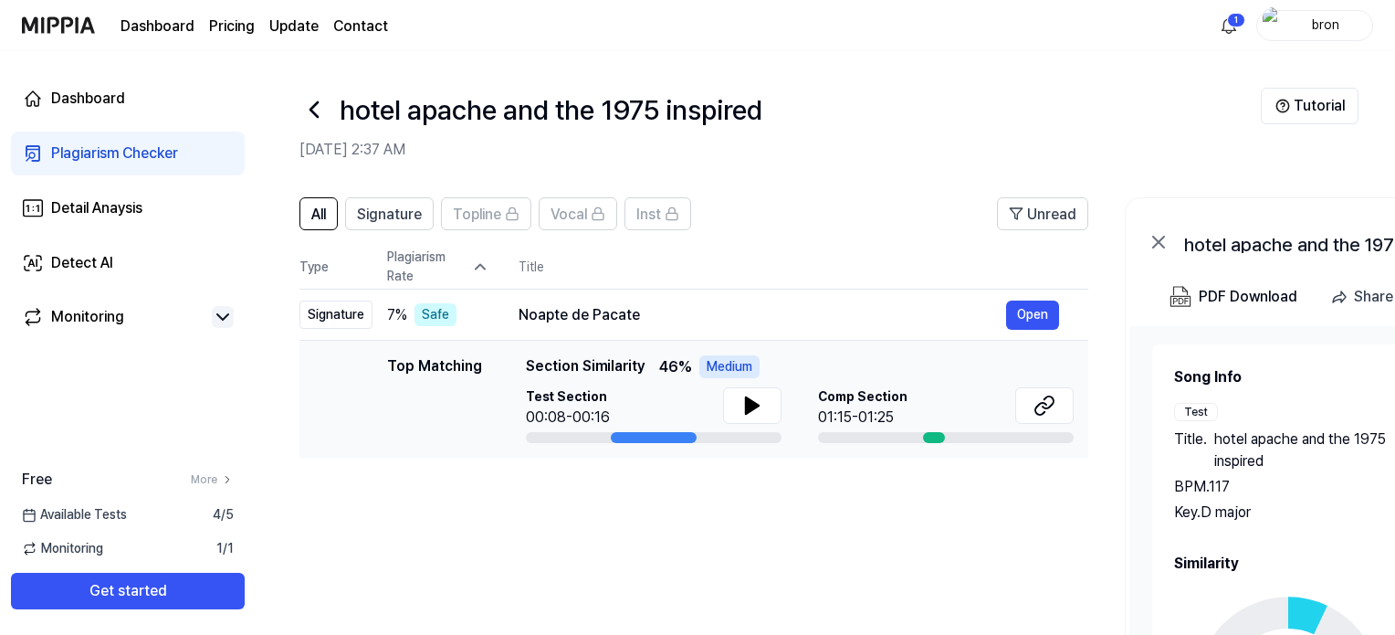
click at [463, 274] on div "Plagiarism Rate" at bounding box center [438, 266] width 102 height 38
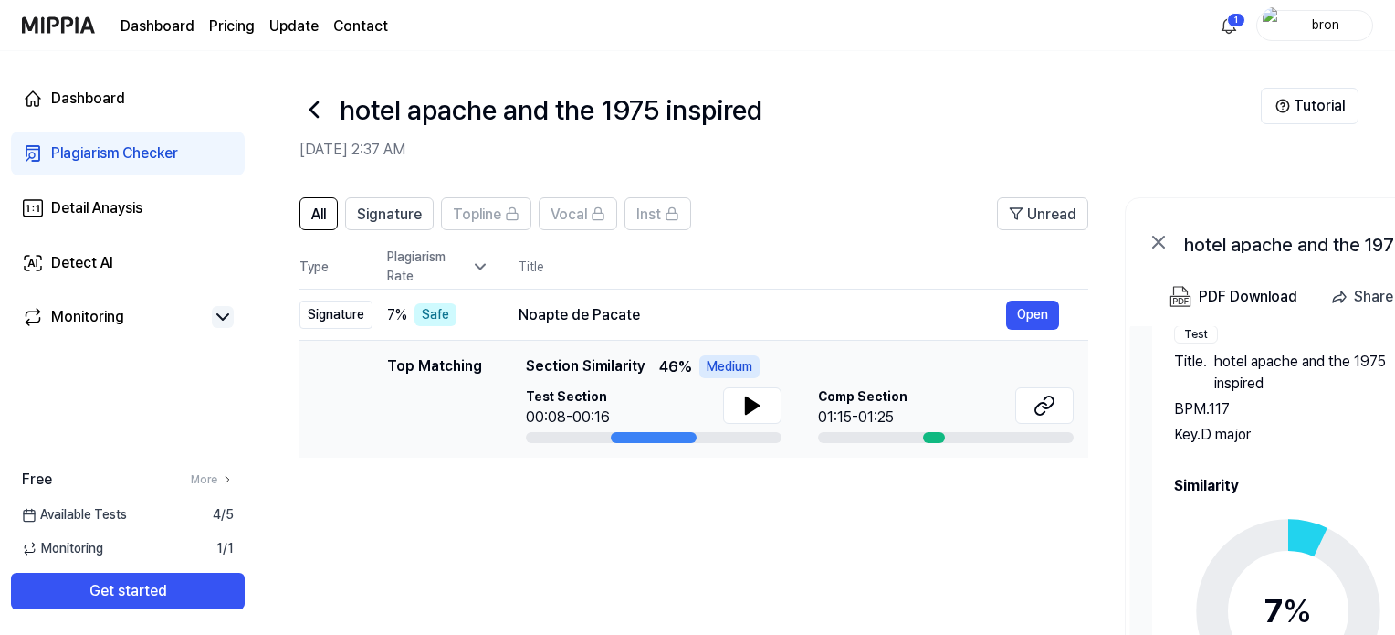
scroll to position [285, 0]
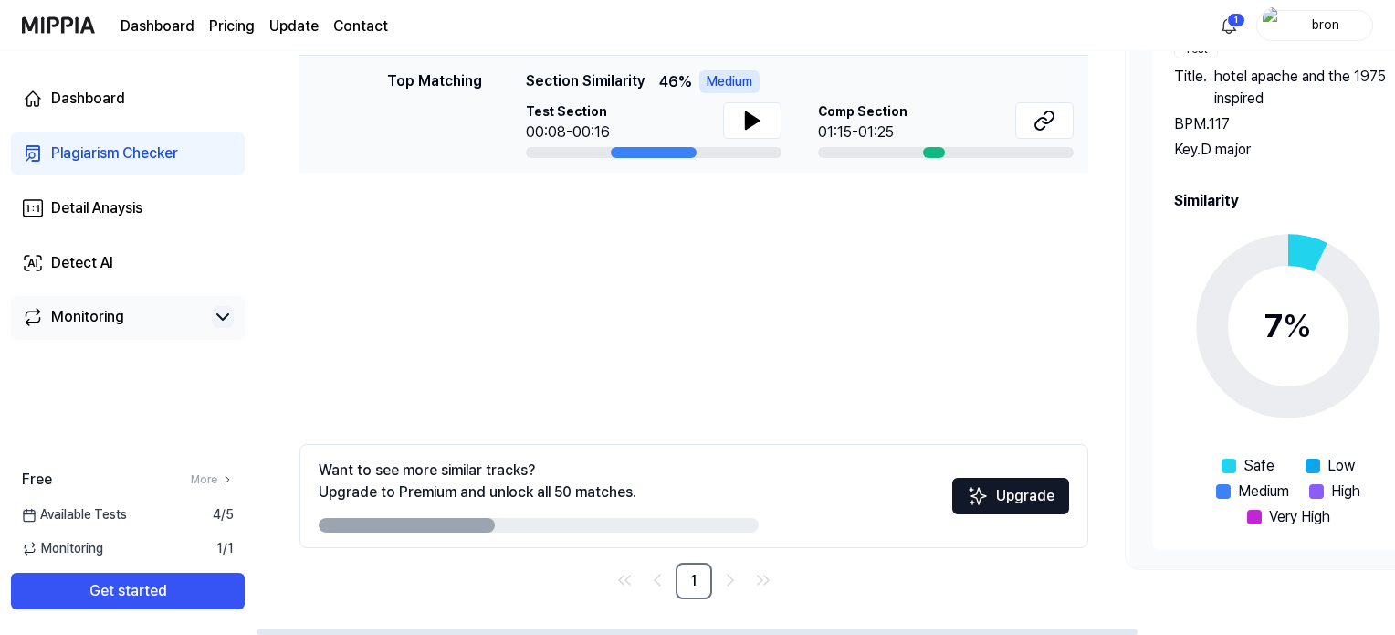
click at [110, 325] on div "Monitoring" at bounding box center [87, 317] width 73 height 22
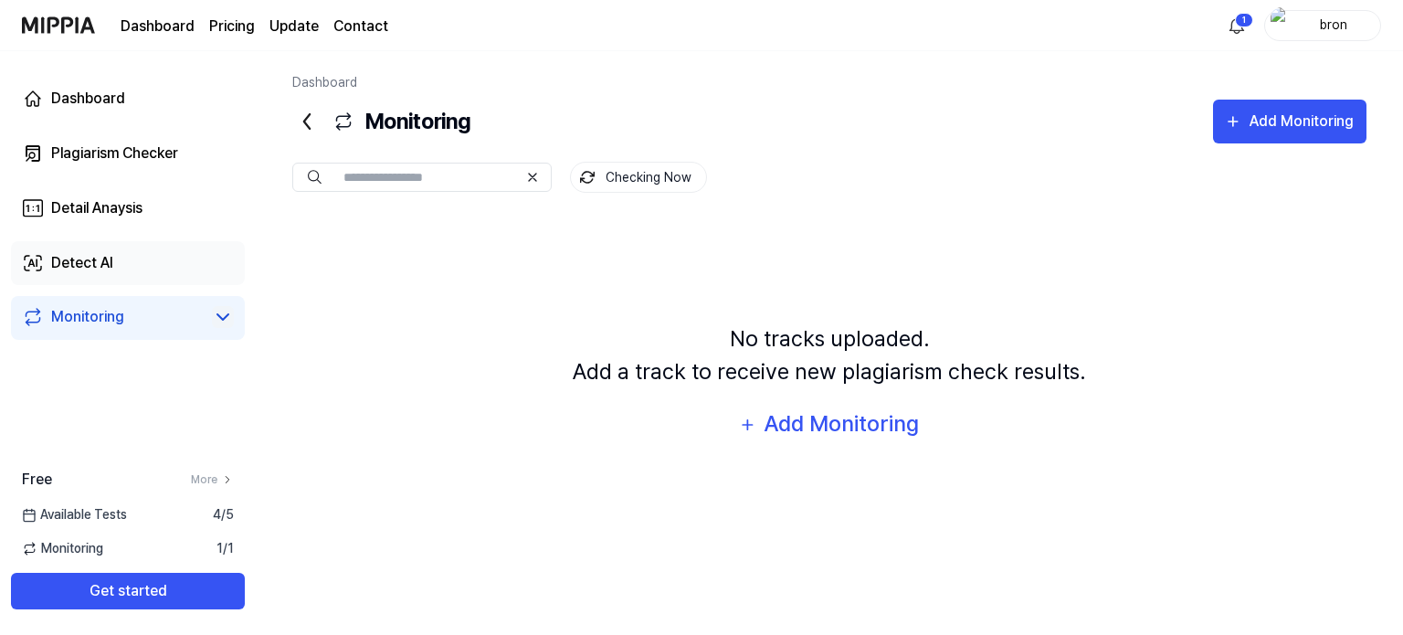
click at [128, 255] on link "Detect AI" at bounding box center [128, 263] width 234 height 44
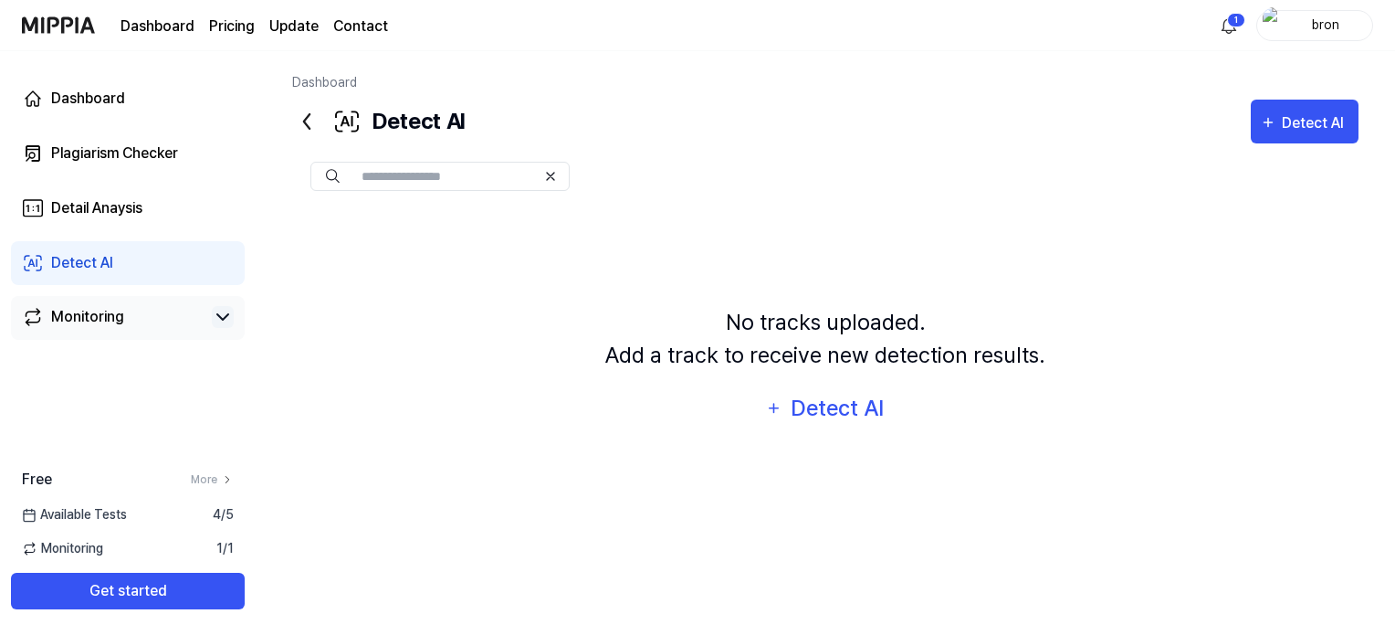
click at [142, 315] on link "Monitoring" at bounding box center [113, 317] width 183 height 22
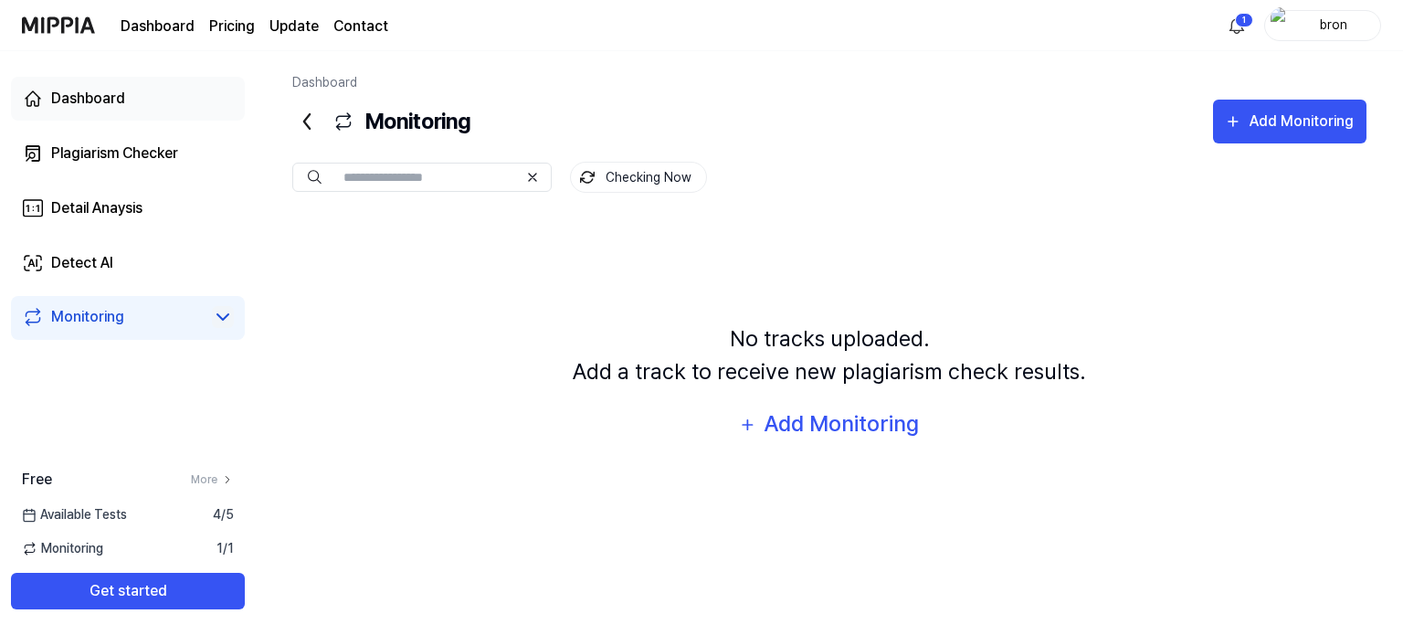
click at [121, 109] on div "Dashboard" at bounding box center [88, 99] width 74 height 22
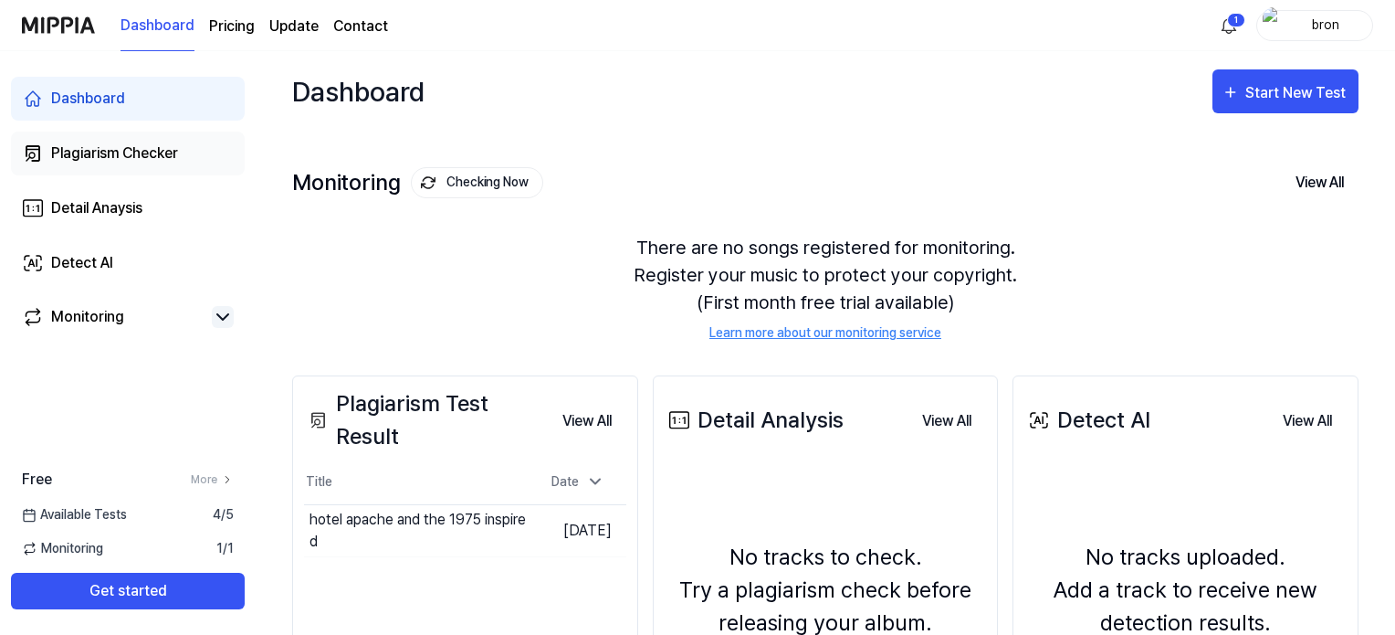
click at [127, 157] on div "Plagiarism Checker" at bounding box center [114, 153] width 127 height 22
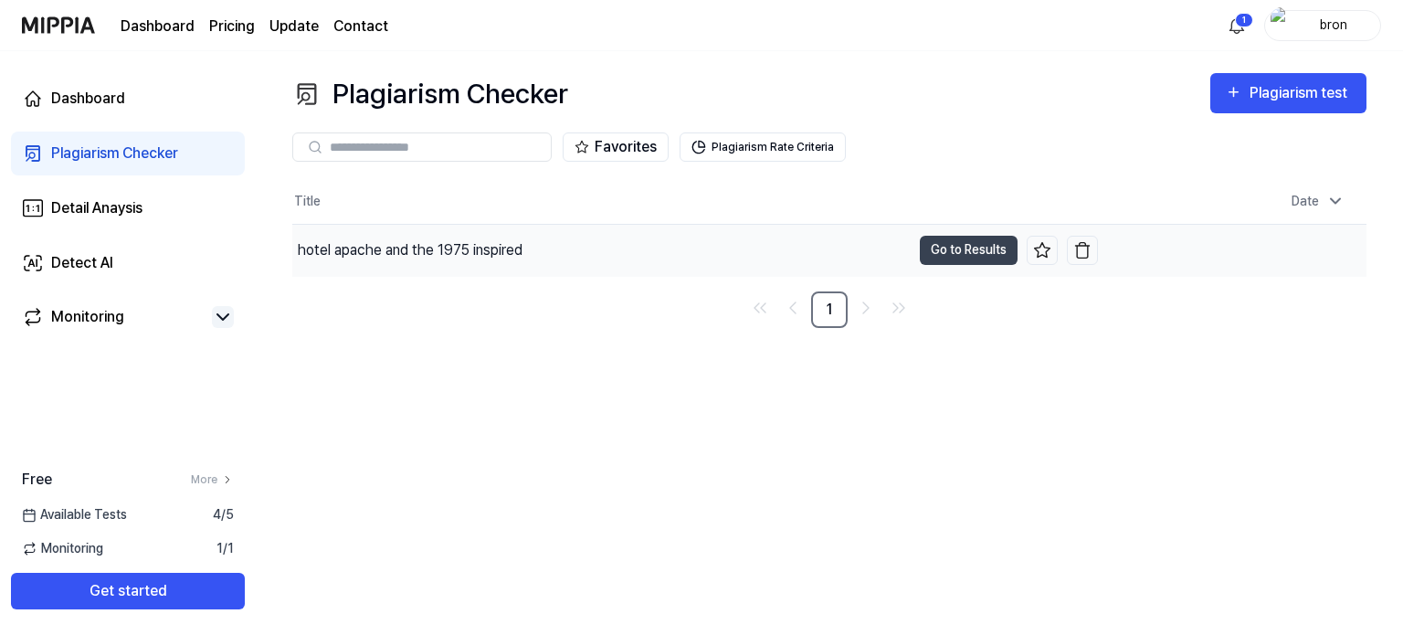
click at [533, 251] on div "hotel apache and the 1975 inspired" at bounding box center [601, 250] width 618 height 51
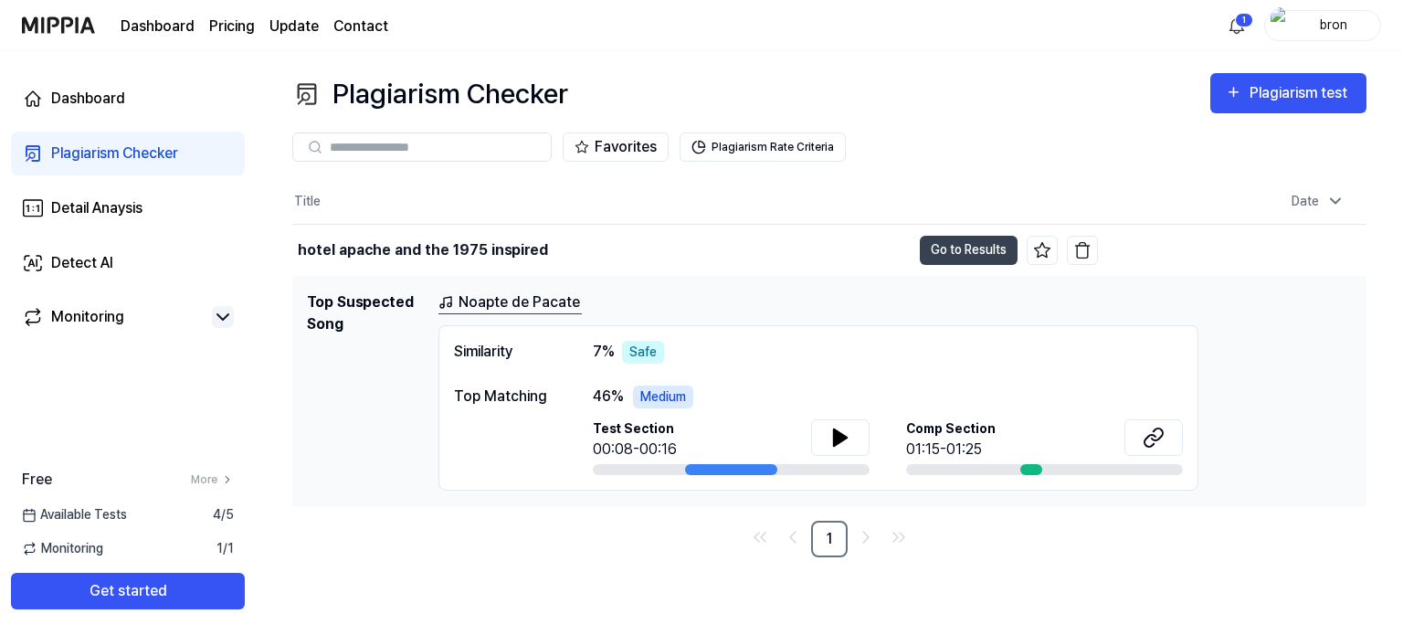
click at [523, 299] on link "Noapte de Pacate" at bounding box center [509, 302] width 143 height 23
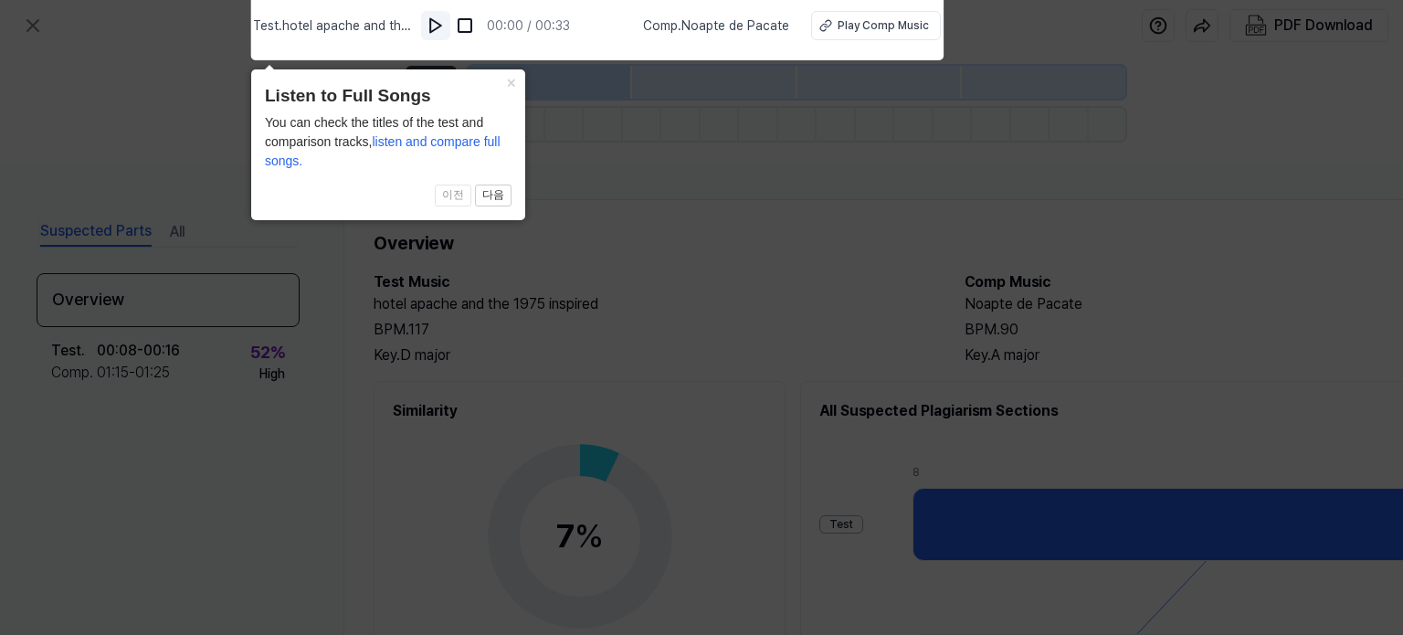
click at [439, 29] on img at bounding box center [435, 25] width 18 height 18
click at [516, 87] on button "×" at bounding box center [510, 82] width 29 height 26
